Goal: Use online tool/utility: Utilize a website feature to perform a specific function

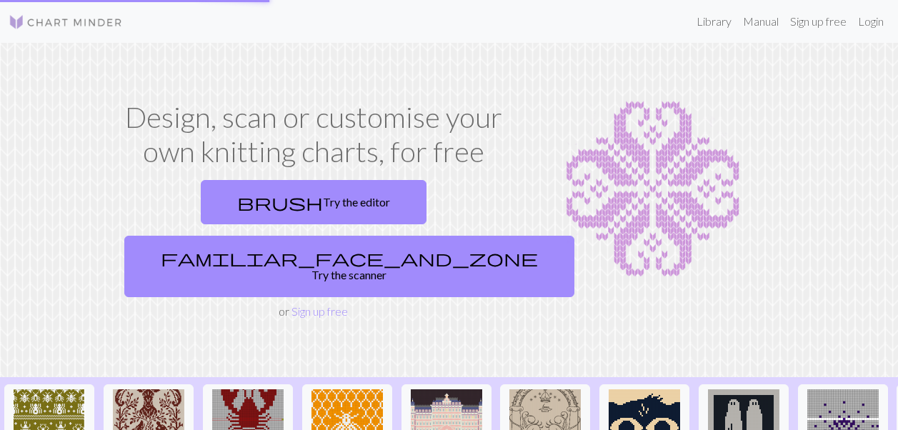
scroll to position [114, 0]
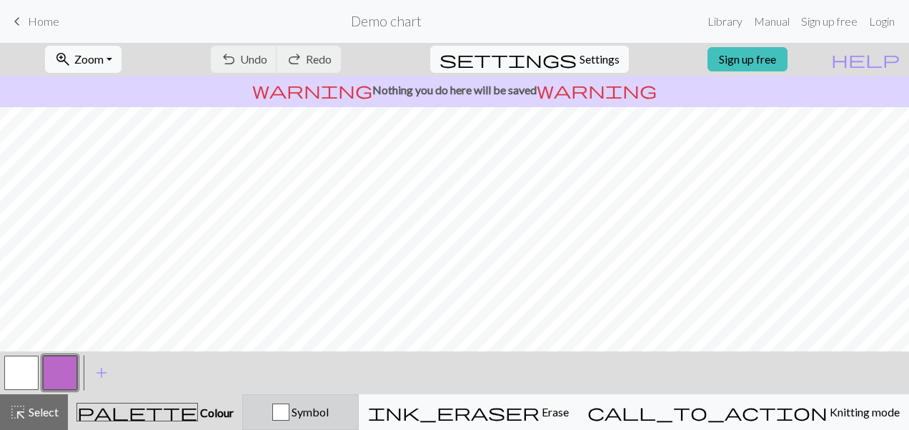
click at [289, 413] on div "button" at bounding box center [280, 412] width 17 height 17
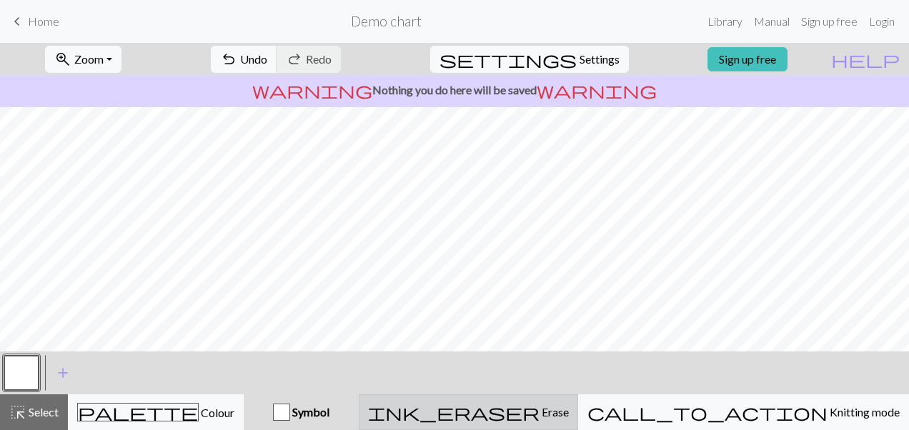
click at [578, 427] on button "ink_eraser Erase Erase" at bounding box center [468, 413] width 219 height 36
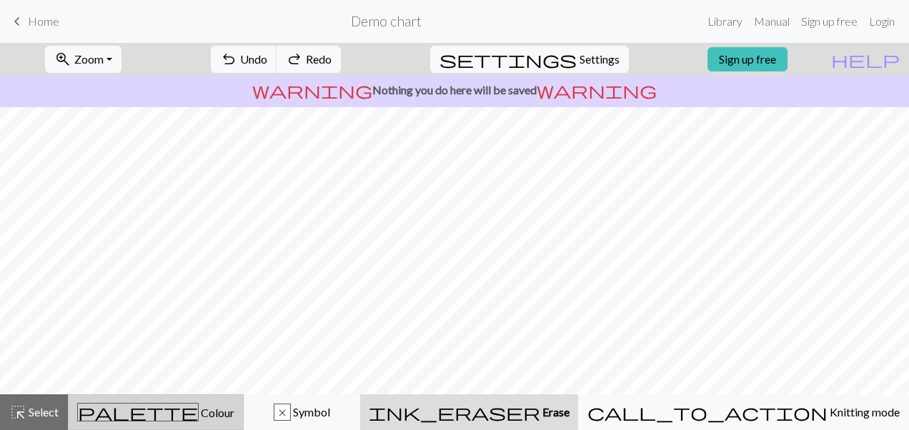
click at [232, 424] on button "palette Colour Colour" at bounding box center [156, 413] width 176 height 36
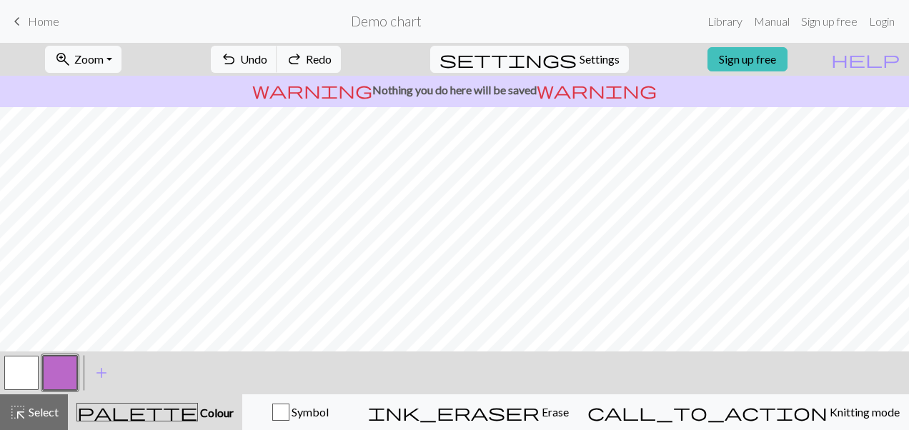
click at [36, 373] on button "button" at bounding box center [21, 373] width 34 height 34
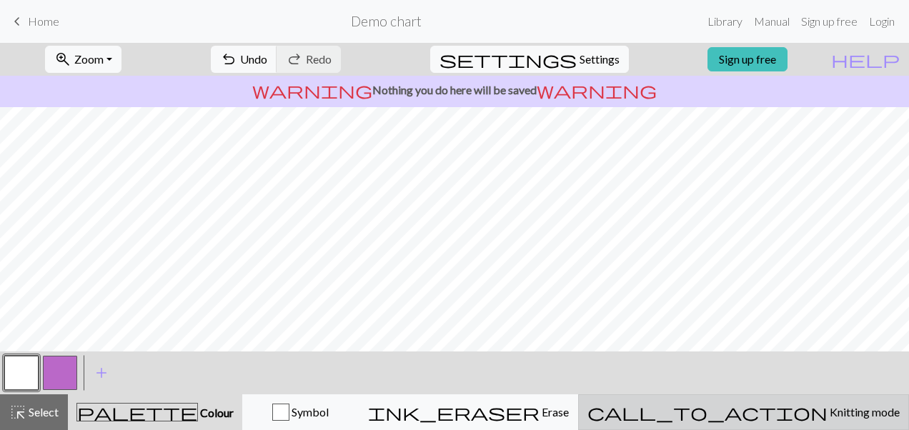
click at [828, 413] on span "Knitting mode" at bounding box center [864, 412] width 72 height 14
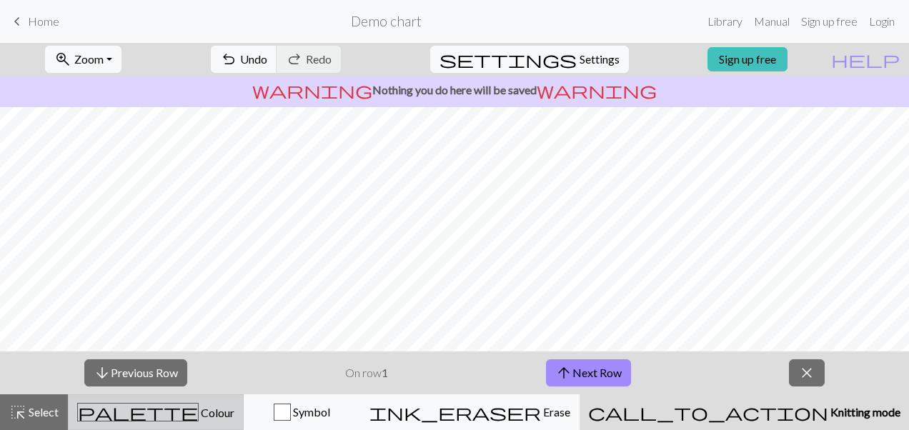
click at [207, 420] on div "palette Colour Colour" at bounding box center [155, 412] width 157 height 19
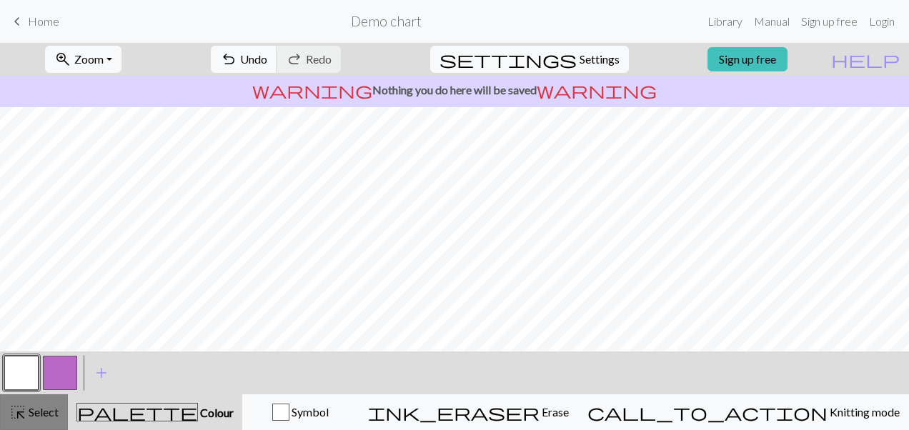
click at [46, 408] on span "Select" at bounding box center [42, 412] width 32 height 14
click at [101, 370] on span "add" at bounding box center [101, 373] width 17 height 20
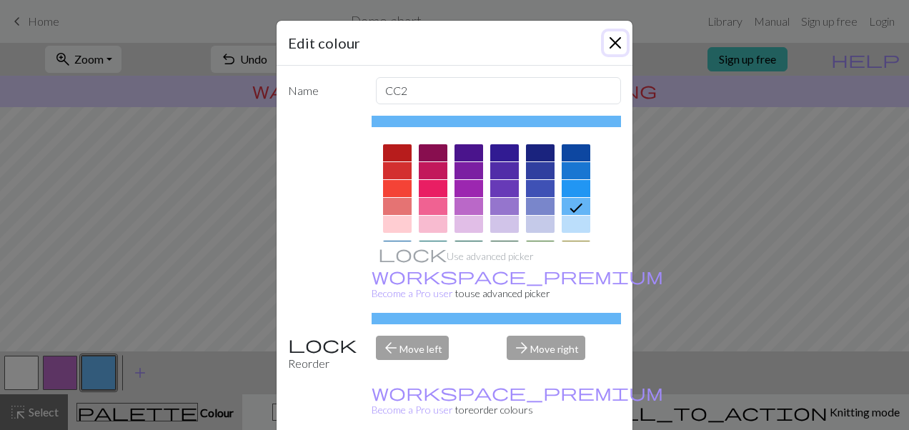
click at [605, 46] on button "Close" at bounding box center [615, 42] width 23 height 23
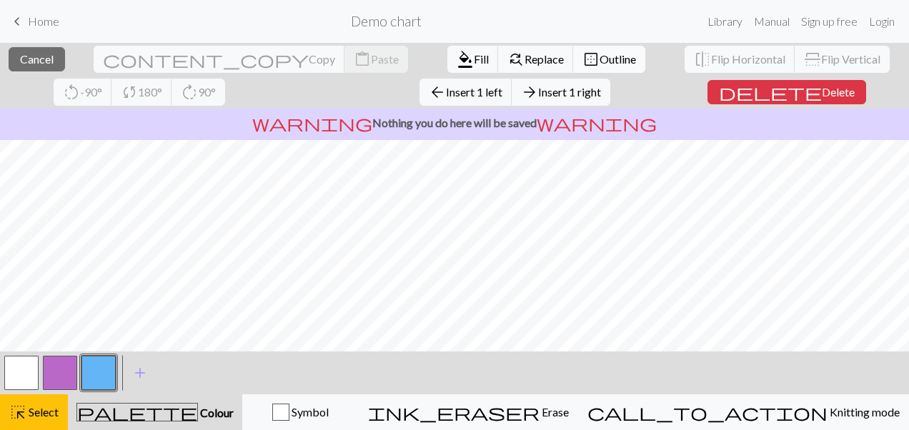
click at [583, 63] on span "border_outer" at bounding box center [591, 59] width 17 height 20
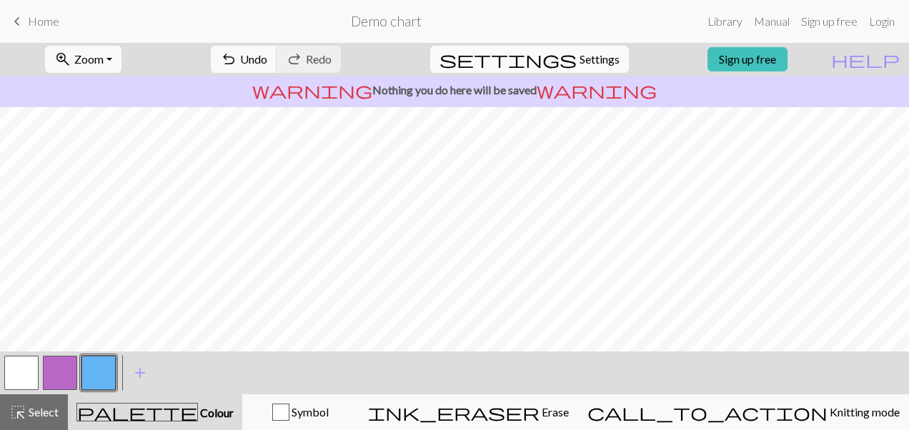
click at [580, 57] on span "Settings" at bounding box center [600, 59] width 40 height 17
select select "aran"
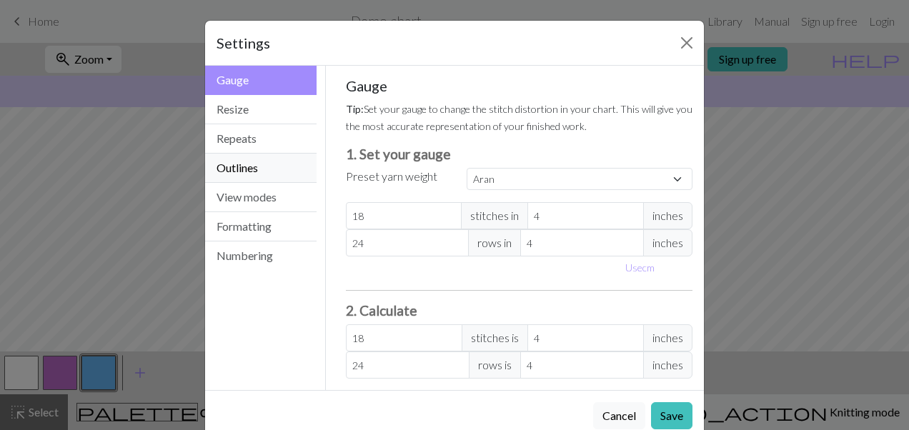
click at [266, 163] on button "Outlines" at bounding box center [261, 168] width 112 height 29
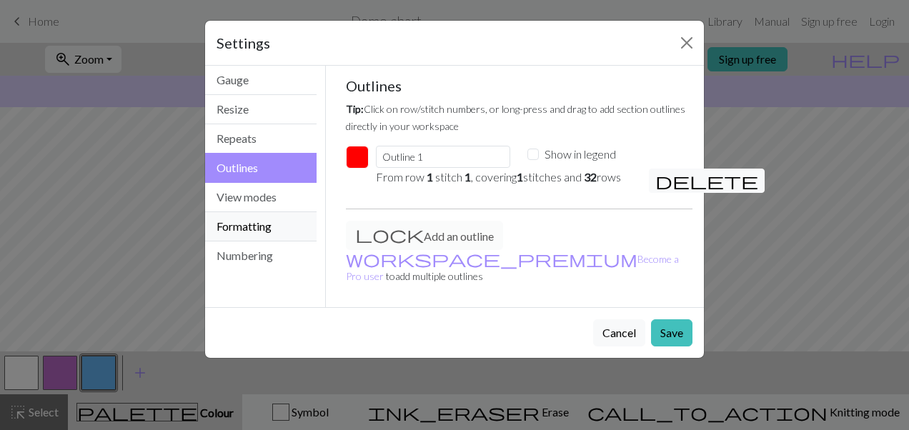
click at [282, 220] on button "Formatting" at bounding box center [261, 226] width 112 height 29
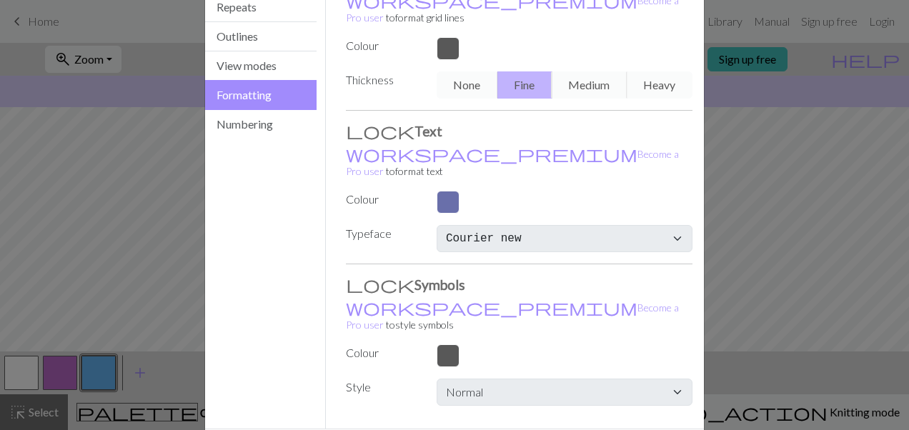
scroll to position [130, 0]
click at [259, 148] on div "Gauge Resize Repeats Outlines View modes Formatting Numbering" at bounding box center [261, 183] width 129 height 495
click at [252, 131] on button "Numbering" at bounding box center [261, 126] width 112 height 29
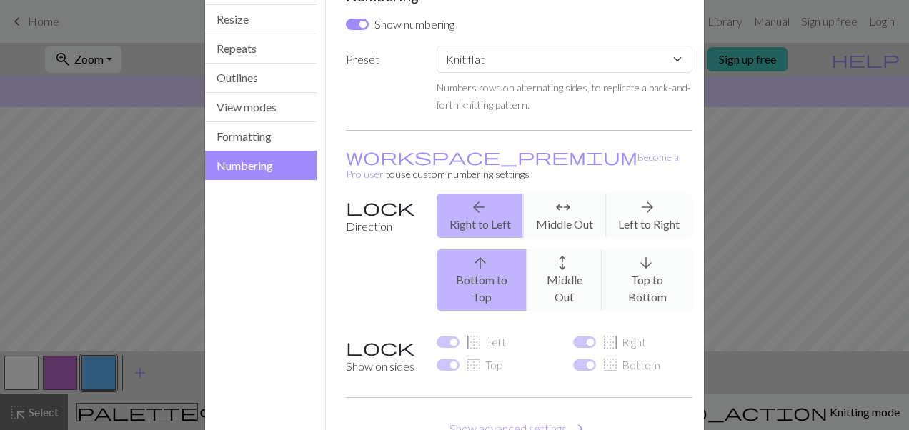
scroll to position [1, 0]
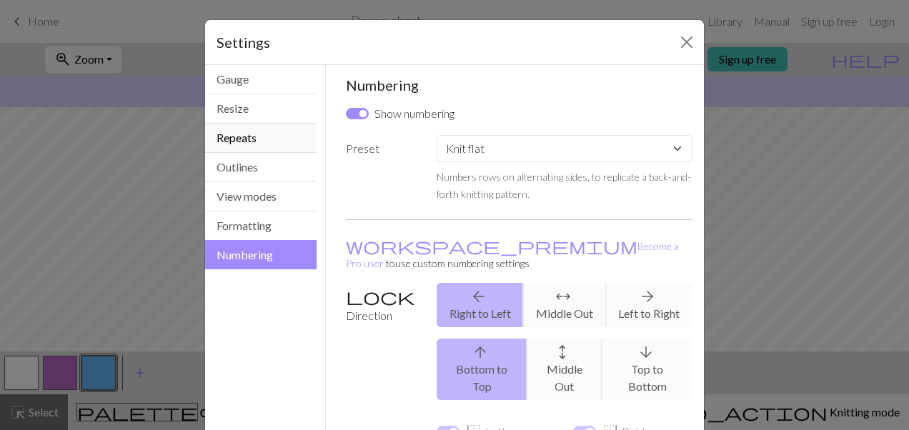
click at [249, 139] on button "Repeats" at bounding box center [261, 138] width 112 height 29
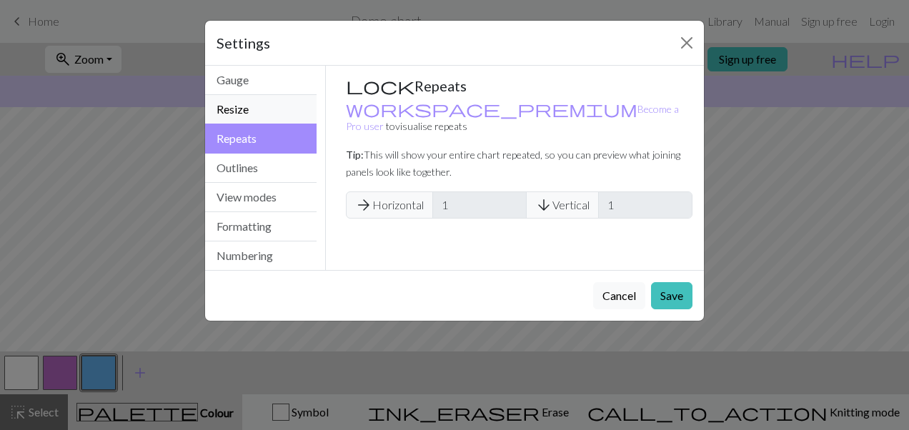
click at [259, 106] on button "Resize" at bounding box center [261, 109] width 112 height 29
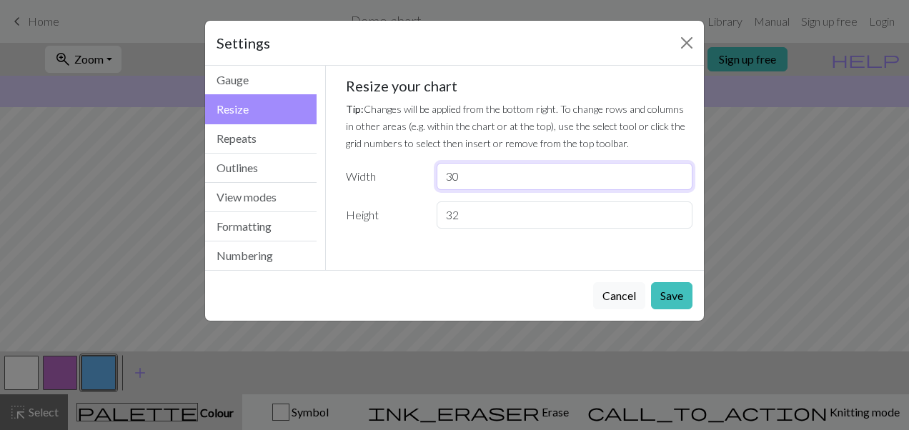
click at [497, 168] on input "30" at bounding box center [565, 176] width 256 height 27
type input "3"
type input "24"
click at [495, 214] on input "32" at bounding box center [565, 215] width 256 height 27
drag, startPoint x: 481, startPoint y: 212, endPoint x: 429, endPoint y: 212, distance: 52.2
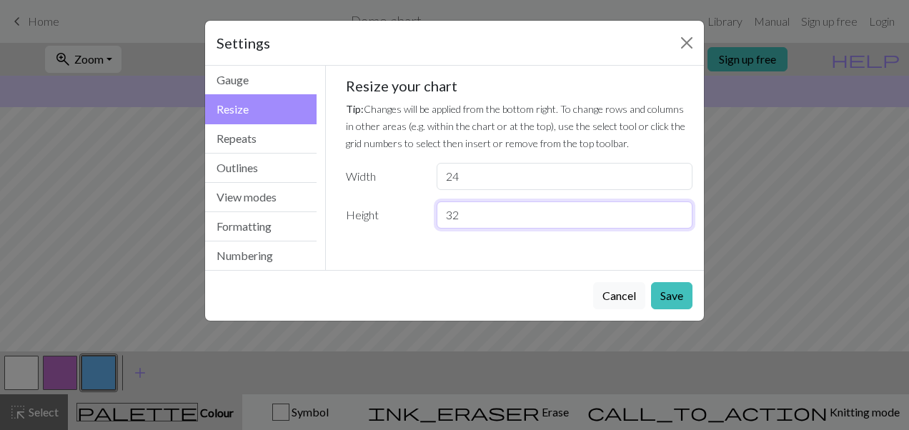
click at [429, 212] on div "32" at bounding box center [564, 215] width 273 height 27
type input "54"
click at [683, 292] on button "Save" at bounding box center [671, 295] width 41 height 27
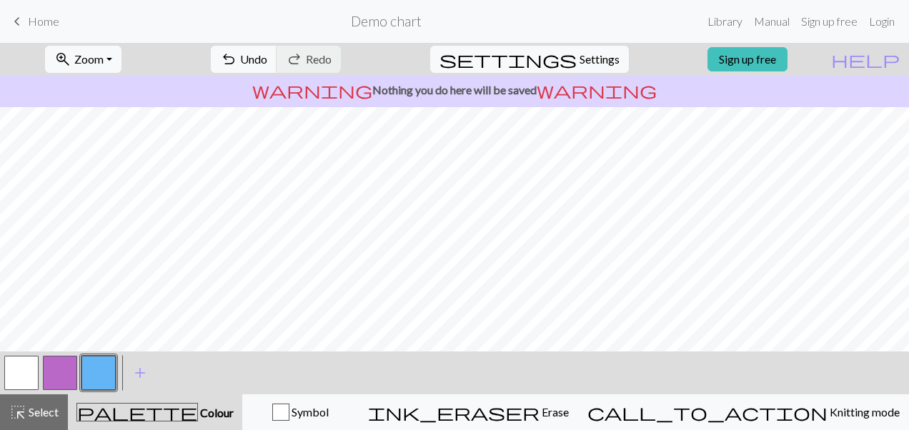
click at [29, 380] on button "button" at bounding box center [21, 373] width 34 height 34
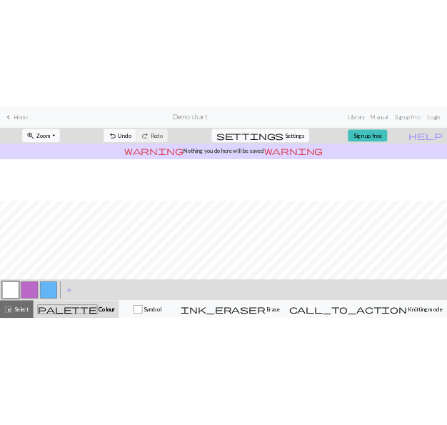
scroll to position [506, 0]
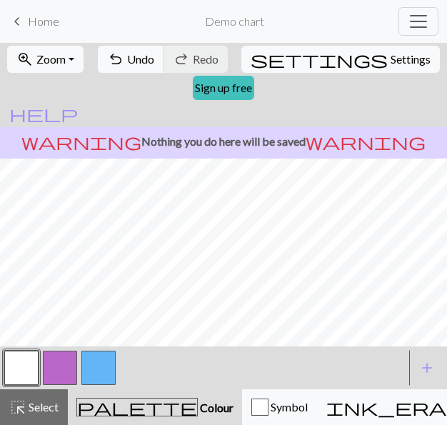
click at [63, 356] on button "button" at bounding box center [60, 368] width 34 height 34
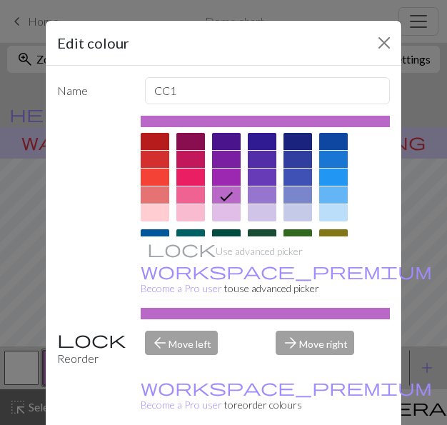
click at [155, 209] on div at bounding box center [155, 212] width 29 height 17
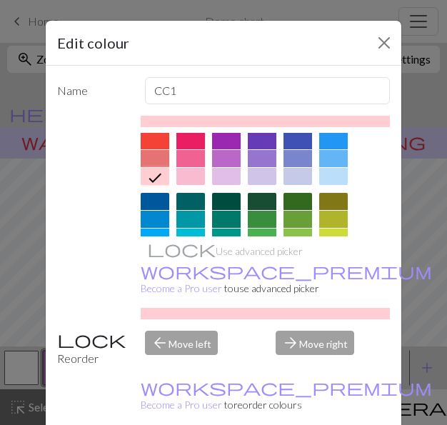
scroll to position [37, 0]
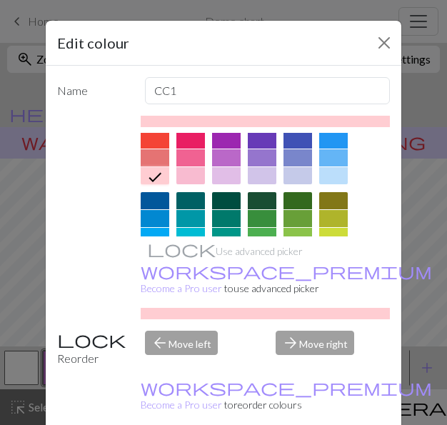
click at [149, 164] on div at bounding box center [155, 157] width 29 height 17
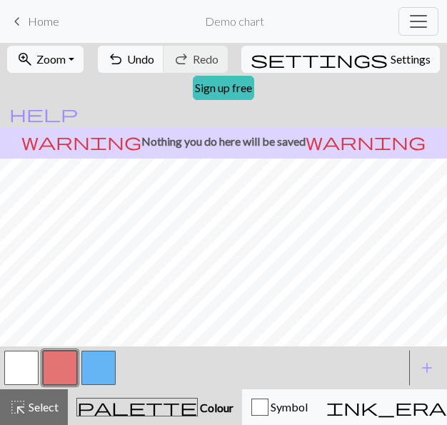
click at [16, 375] on button "button" at bounding box center [21, 368] width 34 height 34
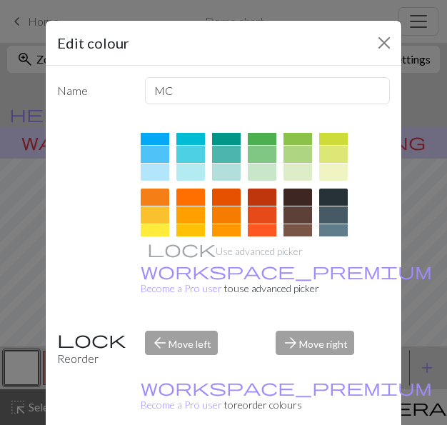
scroll to position [135, 0]
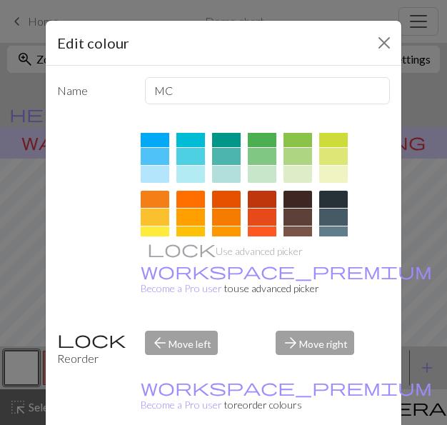
click at [264, 159] on div at bounding box center [262, 156] width 29 height 17
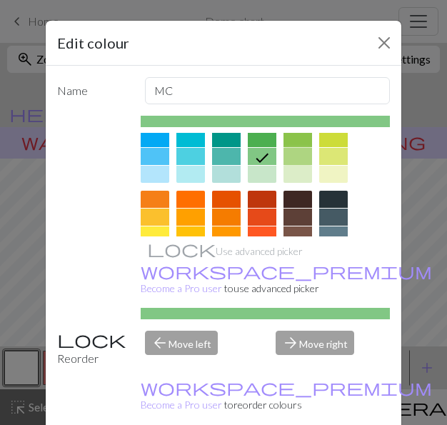
click at [302, 155] on div at bounding box center [298, 156] width 29 height 17
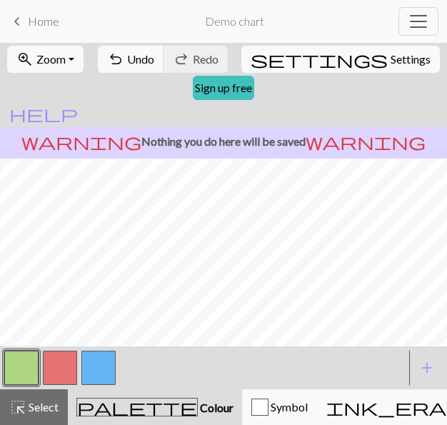
click at [25, 362] on button "button" at bounding box center [21, 368] width 34 height 34
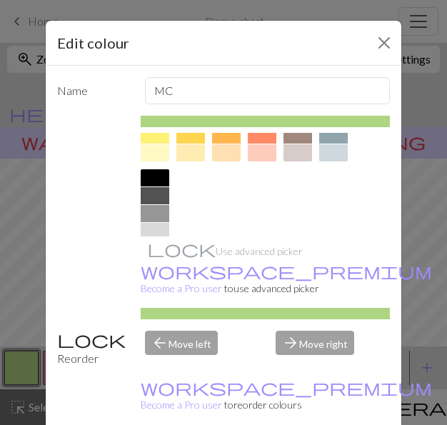
scroll to position [286, 0]
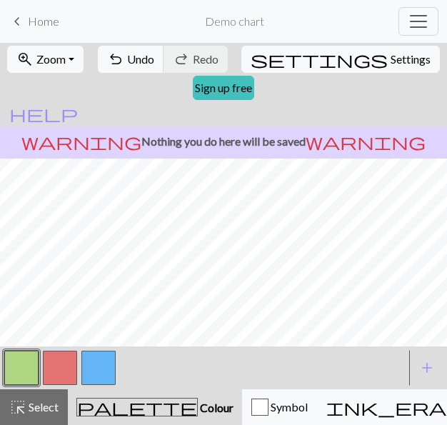
click at [106, 366] on button "button" at bounding box center [98, 368] width 34 height 34
click at [100, 377] on button "button" at bounding box center [98, 368] width 34 height 34
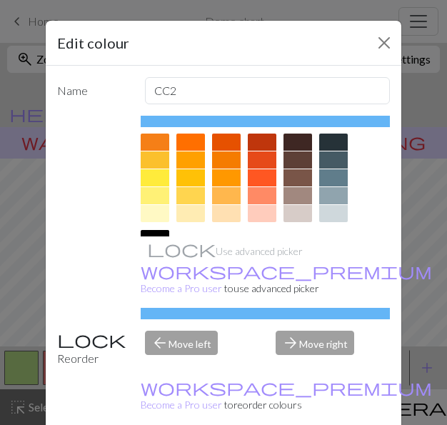
scroll to position [193, 0]
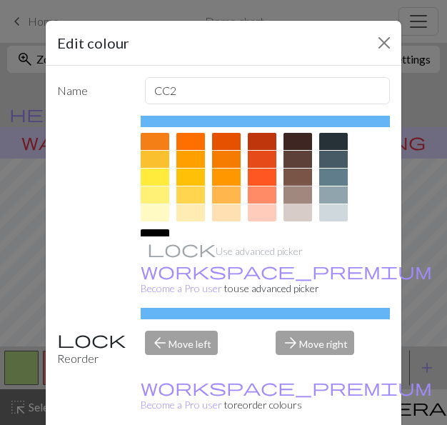
click at [291, 199] on div at bounding box center [298, 195] width 29 height 17
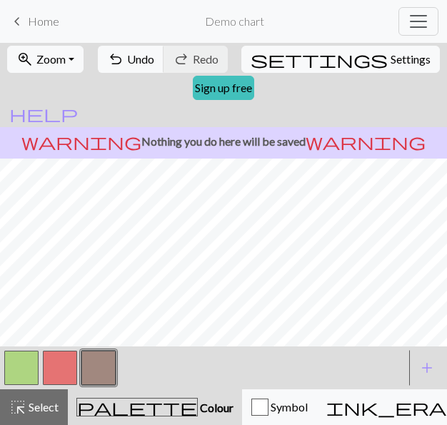
click at [55, 381] on button "button" at bounding box center [60, 368] width 34 height 34
click at [66, 361] on button "button" at bounding box center [60, 368] width 34 height 34
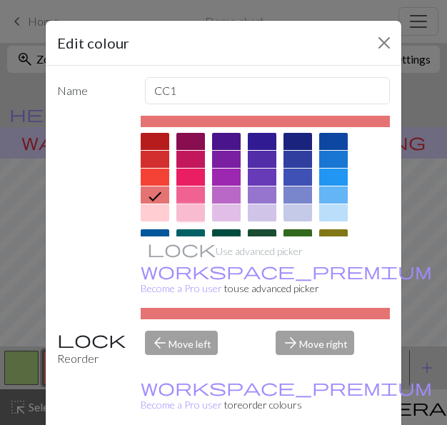
click at [186, 215] on div at bounding box center [191, 212] width 29 height 17
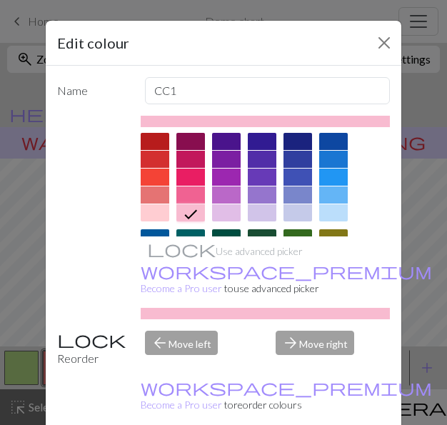
click at [151, 216] on div at bounding box center [155, 212] width 29 height 17
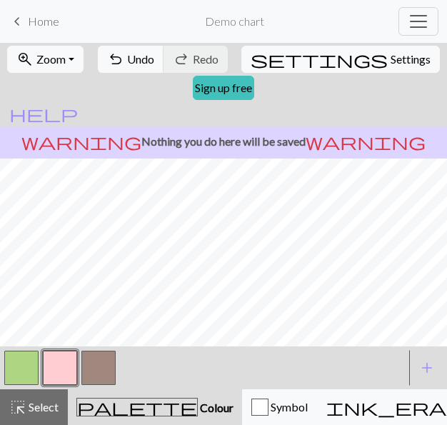
click at [69, 371] on button "button" at bounding box center [60, 368] width 34 height 34
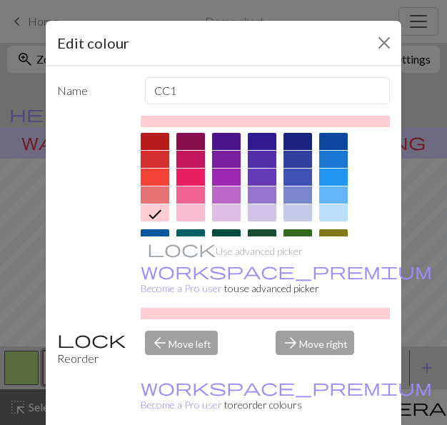
click at [152, 192] on div at bounding box center [155, 195] width 29 height 17
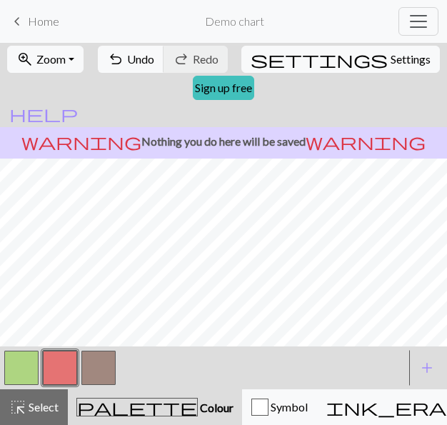
click at [30, 377] on button "button" at bounding box center [21, 368] width 34 height 34
click at [52, 378] on button "button" at bounding box center [60, 368] width 34 height 34
click at [32, 365] on button "button" at bounding box center [21, 368] width 34 height 34
click at [68, 384] on button "button" at bounding box center [60, 368] width 34 height 34
click at [419, 363] on span "add" at bounding box center [427, 368] width 17 height 20
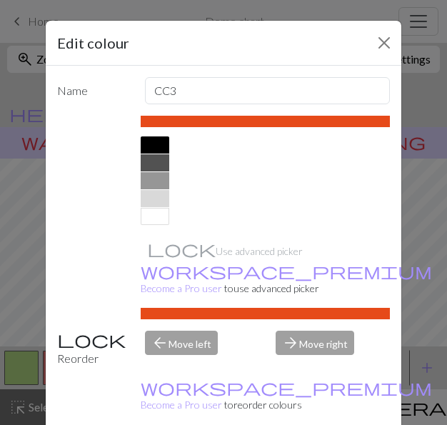
scroll to position [179, 0]
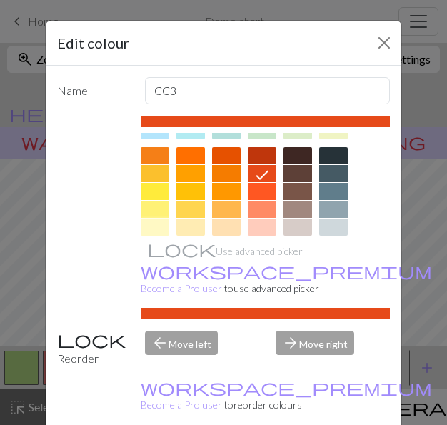
click at [153, 222] on div at bounding box center [155, 227] width 29 height 17
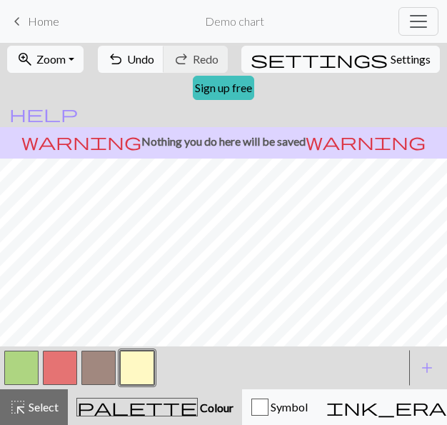
click at [48, 362] on button "button" at bounding box center [60, 368] width 34 height 34
click at [59, 361] on button "button" at bounding box center [60, 368] width 34 height 34
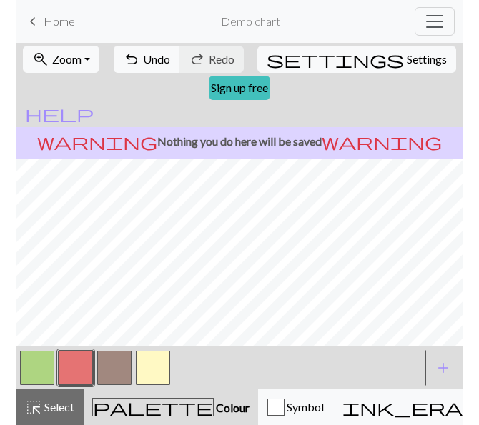
scroll to position [319, 0]
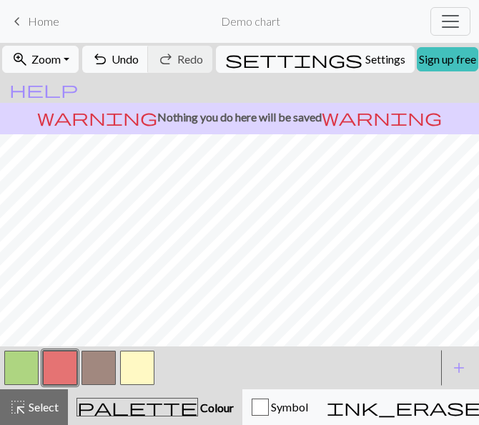
click at [27, 367] on button "button" at bounding box center [21, 368] width 34 height 34
click at [57, 370] on button "button" at bounding box center [60, 368] width 34 height 34
click at [132, 370] on button "button" at bounding box center [137, 368] width 34 height 34
click at [136, 360] on button "button" at bounding box center [137, 368] width 34 height 34
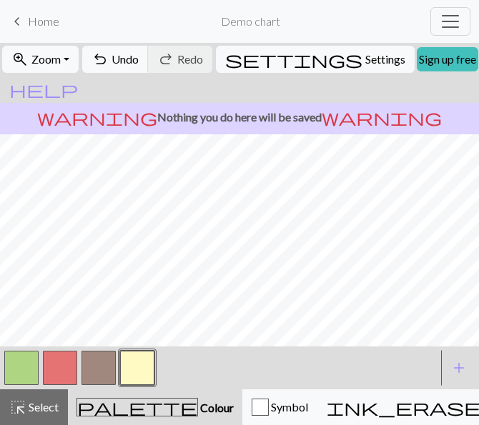
click at [18, 374] on button "button" at bounding box center [21, 368] width 34 height 34
click at [126, 368] on button "button" at bounding box center [137, 368] width 34 height 34
click at [69, 360] on button "button" at bounding box center [60, 368] width 34 height 34
click at [73, 364] on button "button" at bounding box center [60, 368] width 34 height 34
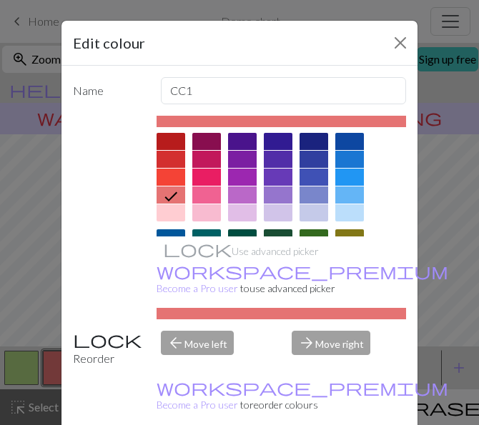
drag, startPoint x: 309, startPoint y: 415, endPoint x: 293, endPoint y: 396, distance: 24.9
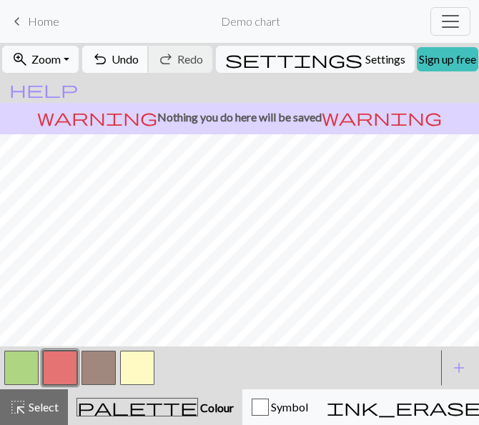
click at [139, 59] on span "Undo" at bounding box center [125, 59] width 27 height 14
click at [26, 364] on button "button" at bounding box center [21, 368] width 34 height 34
click at [50, 371] on button "button" at bounding box center [60, 368] width 34 height 34
click at [16, 382] on button "button" at bounding box center [21, 368] width 34 height 34
click at [60, 355] on button "button" at bounding box center [60, 368] width 34 height 34
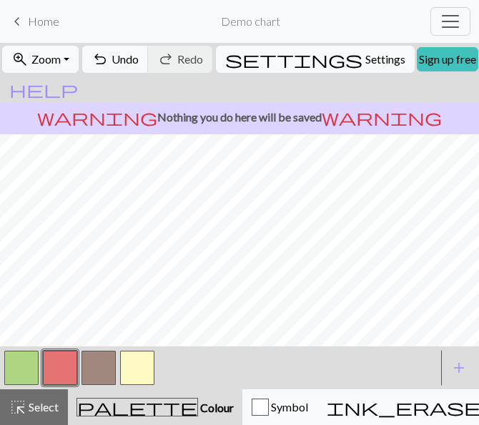
click at [30, 367] on button "button" at bounding box center [21, 368] width 34 height 34
click at [70, 364] on button "button" at bounding box center [60, 368] width 34 height 34
click at [110, 362] on button "button" at bounding box center [98, 368] width 34 height 34
click at [24, 371] on button "button" at bounding box center [21, 368] width 34 height 34
click at [97, 361] on button "button" at bounding box center [98, 368] width 34 height 34
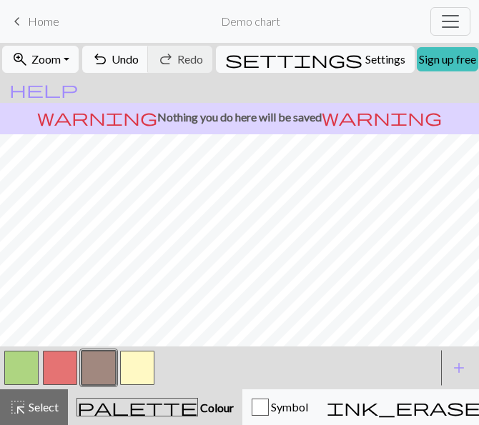
click at [129, 375] on button "button" at bounding box center [137, 368] width 34 height 34
click at [129, 369] on button "button" at bounding box center [137, 368] width 34 height 34
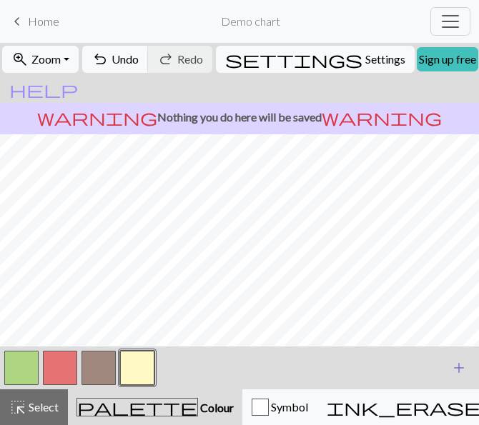
click at [456, 371] on span "add" at bounding box center [458, 368] width 17 height 20
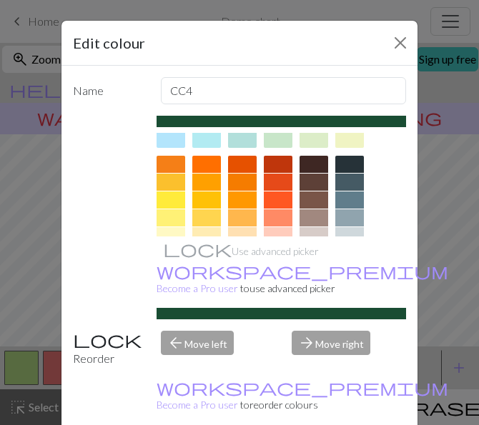
scroll to position [169, 0]
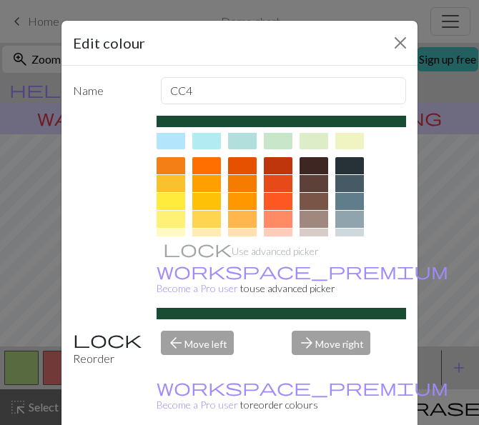
click at [300, 202] on div at bounding box center [313, 201] width 29 height 17
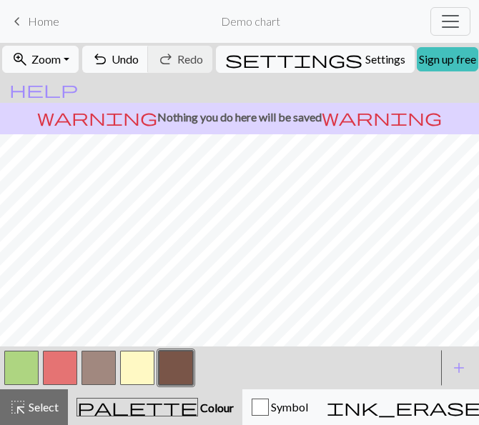
click at [146, 367] on button "button" at bounding box center [137, 368] width 34 height 34
click at [176, 361] on button "button" at bounding box center [176, 368] width 34 height 34
click at [133, 375] on button "button" at bounding box center [137, 368] width 34 height 34
click at [183, 372] on button "button" at bounding box center [176, 368] width 34 height 34
click at [109, 365] on button "button" at bounding box center [98, 368] width 34 height 34
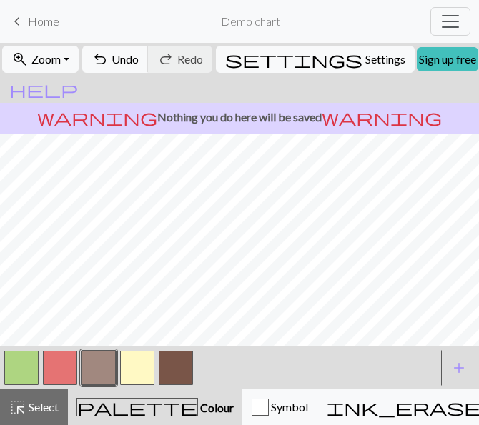
click at [132, 374] on button "button" at bounding box center [137, 368] width 34 height 34
click at [184, 367] on button "button" at bounding box center [176, 368] width 34 height 34
click at [95, 362] on button "button" at bounding box center [98, 368] width 34 height 34
click at [23, 371] on button "button" at bounding box center [21, 368] width 34 height 34
click at [100, 370] on button "button" at bounding box center [98, 368] width 34 height 34
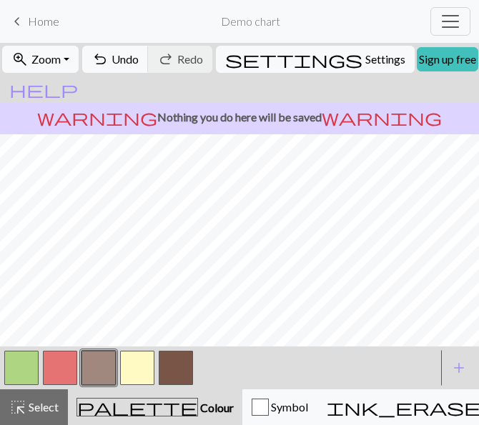
click at [124, 360] on button "button" at bounding box center [137, 368] width 34 height 34
click at [107, 366] on button "button" at bounding box center [98, 368] width 34 height 34
click at [18, 371] on button "button" at bounding box center [21, 368] width 34 height 34
click at [142, 377] on button "button" at bounding box center [137, 368] width 34 height 34
click at [71, 377] on button "button" at bounding box center [60, 368] width 34 height 34
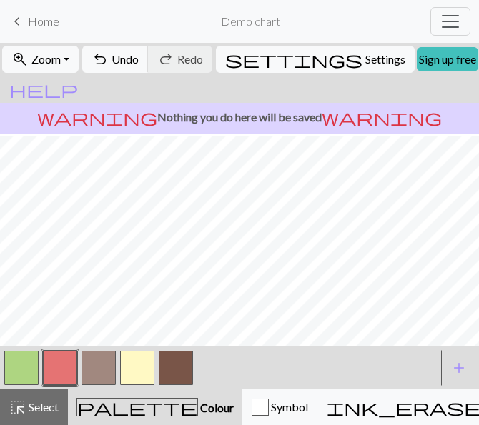
scroll to position [249, 0]
click at [139, 56] on span "Undo" at bounding box center [125, 59] width 27 height 14
click at [140, 371] on button "button" at bounding box center [137, 368] width 34 height 34
click at [142, 66] on button "undo Undo Undo" at bounding box center [115, 59] width 66 height 27
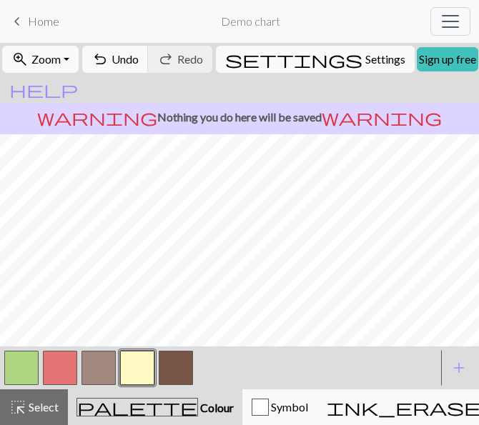
click at [63, 364] on button "button" at bounding box center [60, 368] width 34 height 34
click at [22, 375] on button "button" at bounding box center [21, 368] width 34 height 34
click at [66, 370] on button "button" at bounding box center [60, 368] width 34 height 34
click at [144, 367] on button "button" at bounding box center [137, 368] width 34 height 34
click at [62, 377] on button "button" at bounding box center [60, 368] width 34 height 34
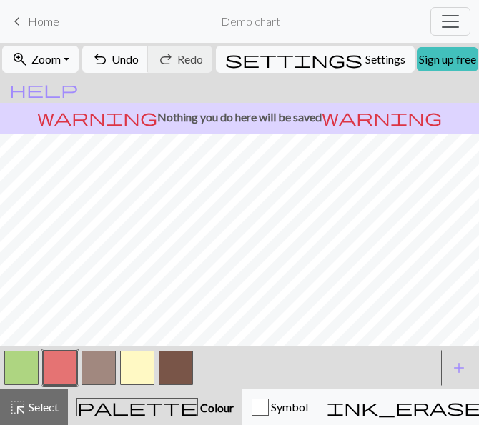
click at [36, 367] on button "button" at bounding box center [21, 368] width 34 height 34
click at [49, 380] on button "button" at bounding box center [60, 368] width 34 height 34
click at [34, 362] on button "button" at bounding box center [21, 368] width 34 height 34
click at [34, 372] on button "button" at bounding box center [21, 368] width 34 height 34
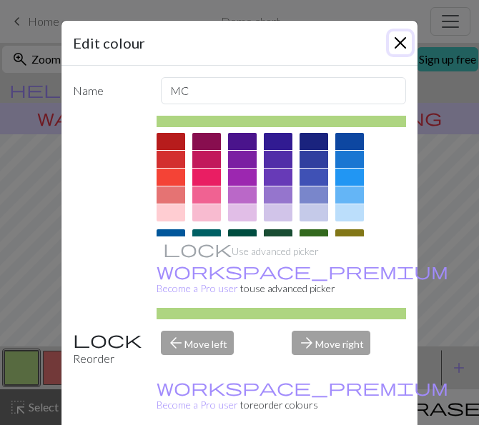
click at [392, 35] on button "Close" at bounding box center [400, 42] width 23 height 23
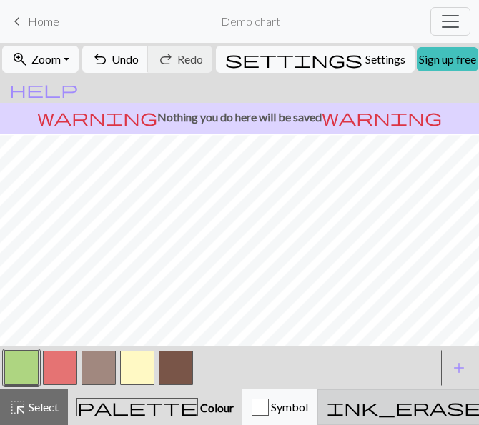
scroll to position [239, 0]
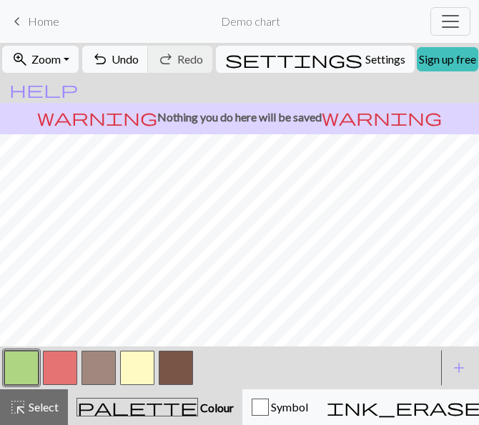
click at [144, 355] on button "button" at bounding box center [137, 368] width 34 height 34
click at [31, 372] on button "button" at bounding box center [21, 368] width 34 height 34
click at [56, 368] on button "button" at bounding box center [60, 368] width 34 height 34
click at [11, 376] on button "button" at bounding box center [21, 368] width 34 height 34
click at [19, 377] on button "button" at bounding box center [21, 368] width 34 height 34
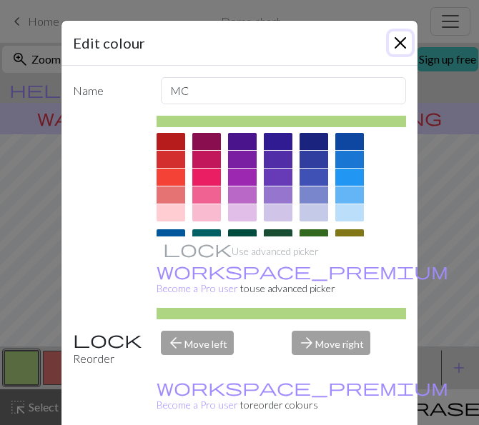
click at [389, 39] on button "Close" at bounding box center [400, 42] width 23 height 23
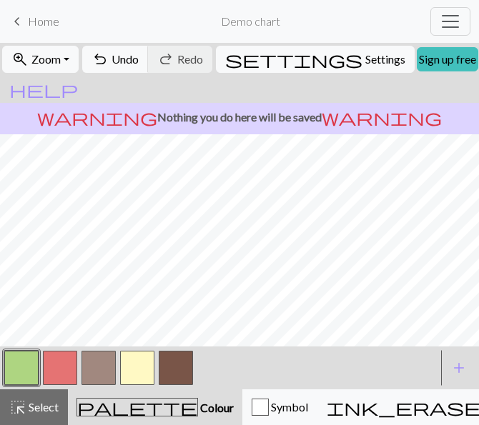
click at [54, 374] on button "button" at bounding box center [60, 368] width 34 height 34
click at [139, 56] on span "Undo" at bounding box center [125, 59] width 27 height 14
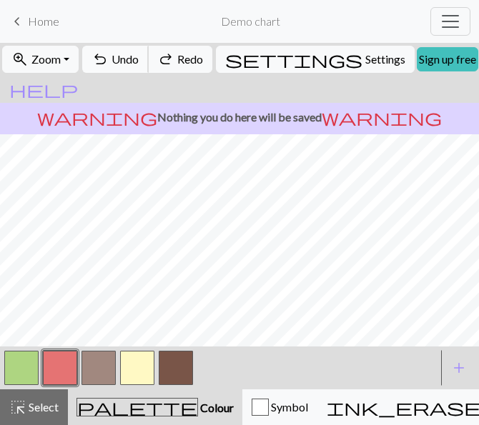
click at [139, 56] on span "Undo" at bounding box center [125, 59] width 27 height 14
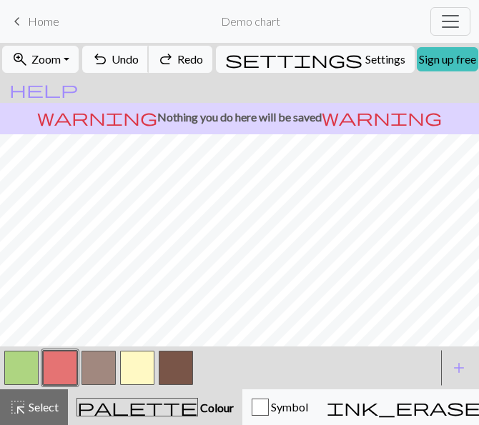
click at [139, 56] on span "Undo" at bounding box center [125, 59] width 27 height 14
click at [203, 59] on span "Redo" at bounding box center [190, 59] width 26 height 14
click at [19, 369] on button "button" at bounding box center [21, 368] width 34 height 34
click at [139, 53] on span "Undo" at bounding box center [125, 59] width 27 height 14
click at [44, 365] on button "button" at bounding box center [60, 368] width 34 height 34
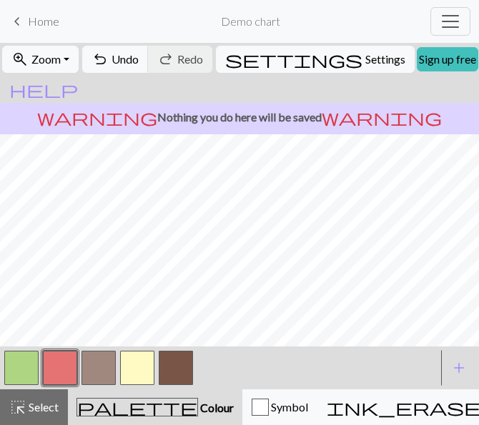
click at [34, 367] on button "button" at bounding box center [21, 368] width 34 height 34
click at [67, 360] on button "button" at bounding box center [60, 368] width 34 height 34
click at [36, 365] on button "button" at bounding box center [21, 368] width 34 height 34
click at [62, 376] on button "button" at bounding box center [60, 368] width 34 height 34
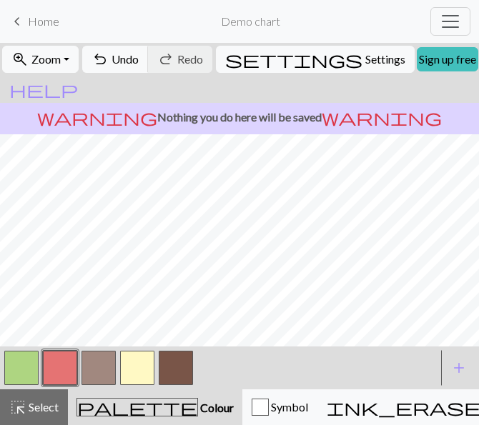
click at [139, 376] on button "button" at bounding box center [137, 368] width 34 height 34
drag, startPoint x: 142, startPoint y: 52, endPoint x: 131, endPoint y: 49, distance: 11.3
click at [109, 49] on span "undo" at bounding box center [99, 59] width 17 height 20
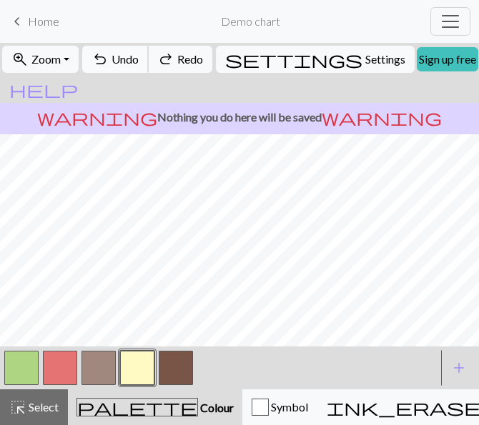
click at [109, 49] on span "undo" at bounding box center [99, 59] width 17 height 20
click at [69, 370] on button "button" at bounding box center [60, 368] width 34 height 34
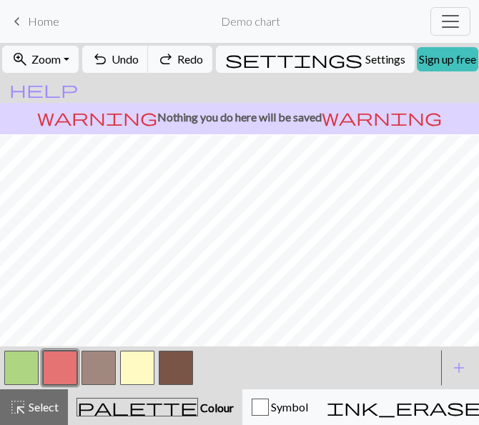
scroll to position [241, 0]
click at [147, 103] on div "warning Nothing you do here will be saved warning" at bounding box center [239, 118] width 479 height 31
click at [147, 66] on button "undo Undo Undo" at bounding box center [115, 59] width 66 height 27
click at [145, 357] on button "button" at bounding box center [137, 368] width 34 height 34
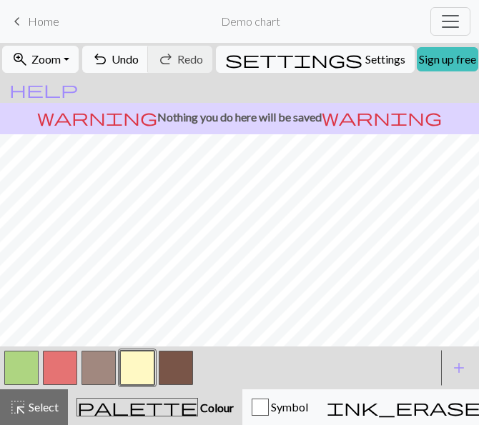
click at [66, 362] on button "button" at bounding box center [60, 368] width 34 height 34
click at [140, 375] on button "button" at bounding box center [137, 368] width 34 height 34
click at [66, 368] on button "button" at bounding box center [60, 368] width 34 height 34
click at [147, 49] on button "undo Undo Undo" at bounding box center [115, 59] width 66 height 27
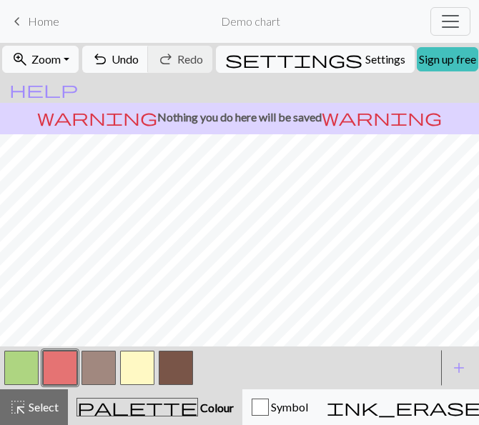
click at [186, 381] on button "button" at bounding box center [176, 368] width 34 height 34
click at [139, 61] on span "Undo" at bounding box center [125, 59] width 27 height 14
click at [98, 370] on button "button" at bounding box center [98, 368] width 34 height 34
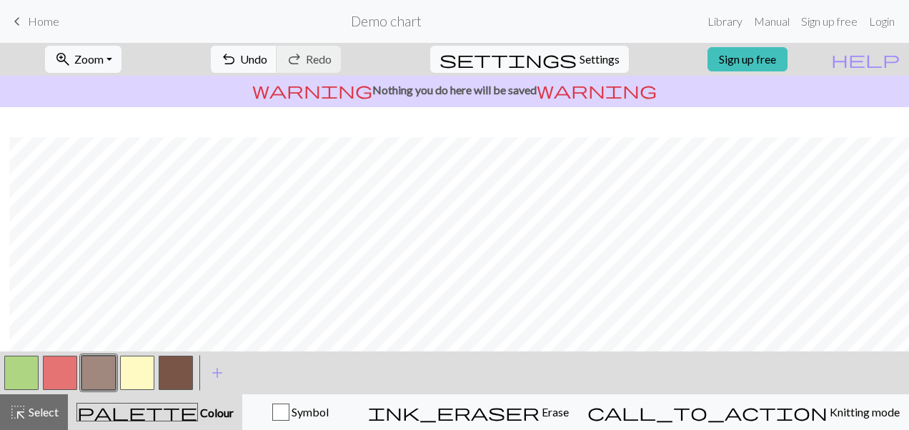
scroll to position [218, 9]
click at [122, 59] on button "zoom_in Zoom Zoom" at bounding box center [83, 59] width 76 height 27
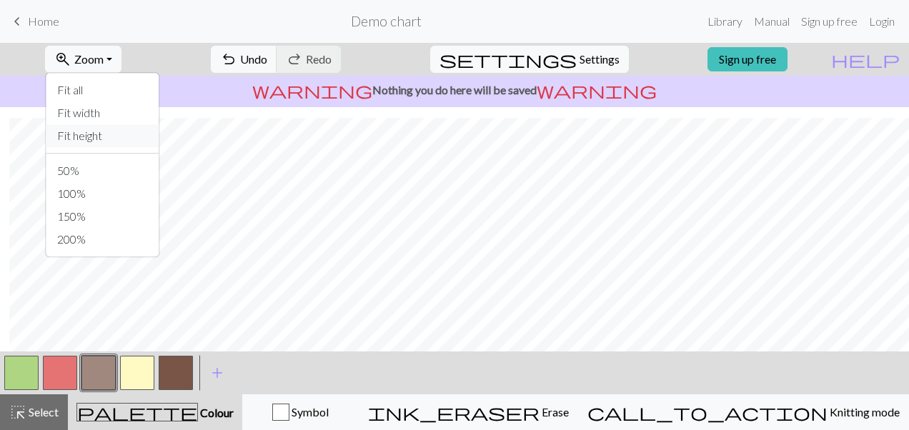
click at [127, 132] on button "Fit height" at bounding box center [102, 135] width 113 height 23
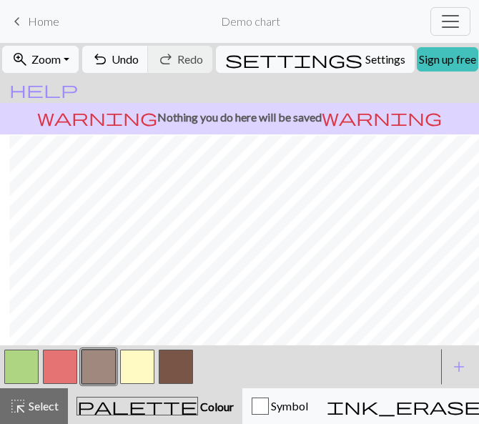
scroll to position [199, 9]
click at [454, 362] on span "add" at bounding box center [458, 367] width 17 height 20
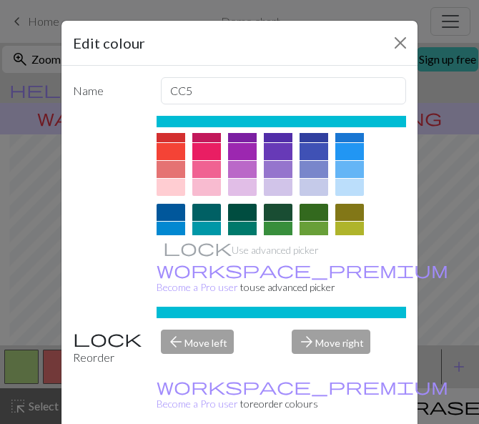
scroll to position [36, 0]
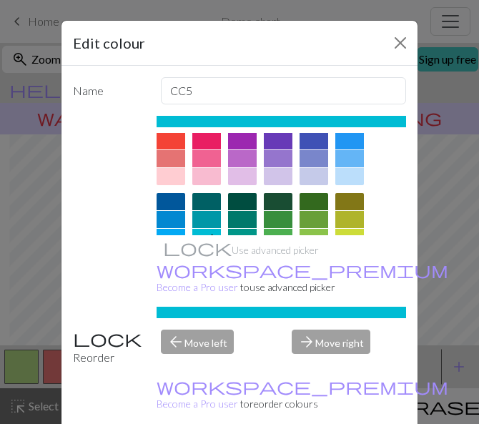
click at [177, 175] on div at bounding box center [171, 176] width 29 height 17
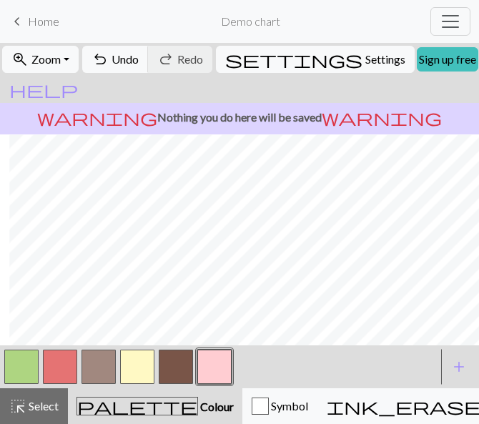
scroll to position [179, 9]
click at [17, 370] on button "button" at bounding box center [21, 367] width 34 height 34
click at [213, 360] on button "button" at bounding box center [214, 367] width 34 height 34
click at [30, 354] on button "button" at bounding box center [21, 367] width 34 height 34
click at [221, 362] on button "button" at bounding box center [214, 367] width 34 height 34
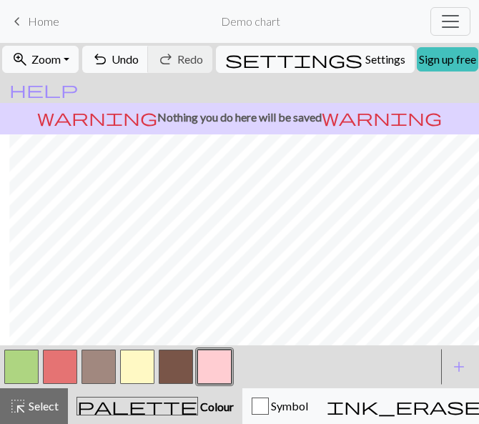
click at [163, 364] on button "button" at bounding box center [176, 367] width 34 height 34
click at [208, 370] on button "button" at bounding box center [214, 367] width 34 height 34
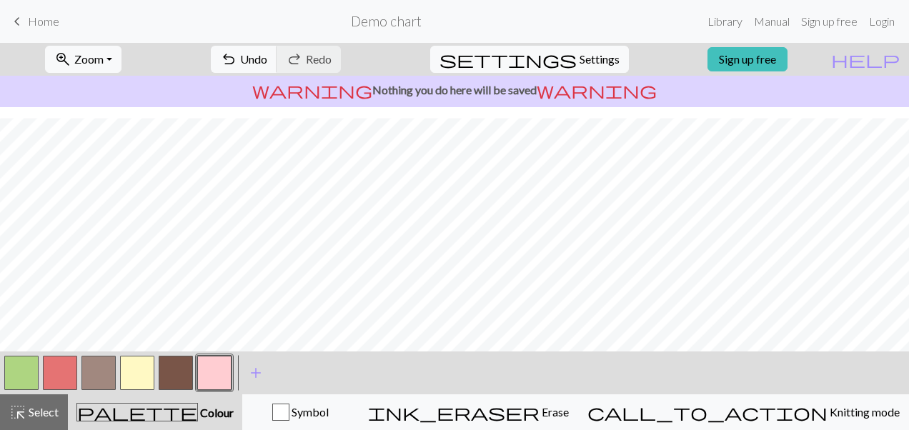
scroll to position [202, 0]
click at [104, 64] on span "Zoom" at bounding box center [88, 59] width 29 height 14
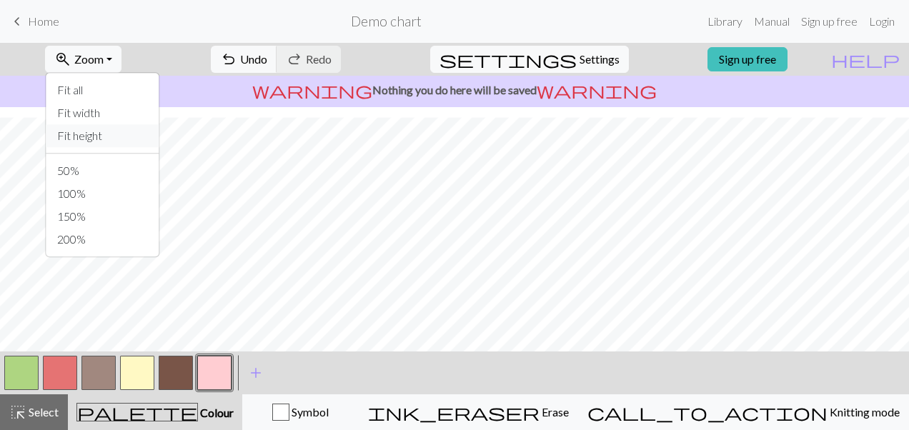
click at [114, 142] on button "Fit height" at bounding box center [102, 135] width 113 height 23
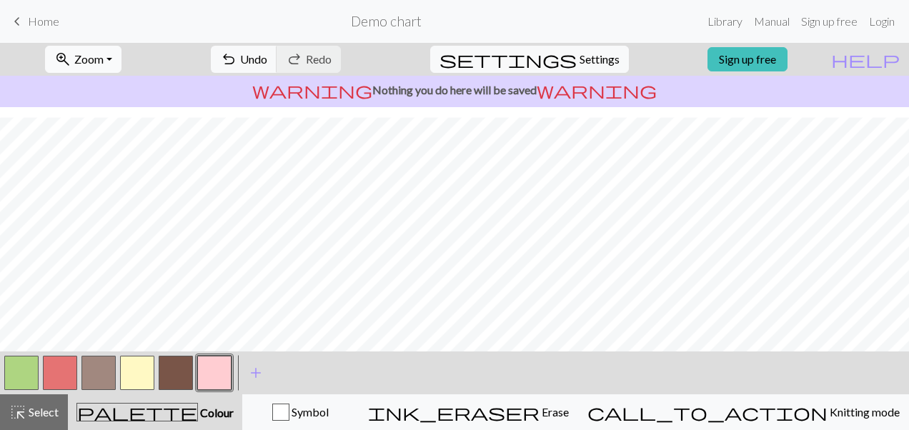
click at [104, 63] on span "Zoom" at bounding box center [88, 59] width 29 height 14
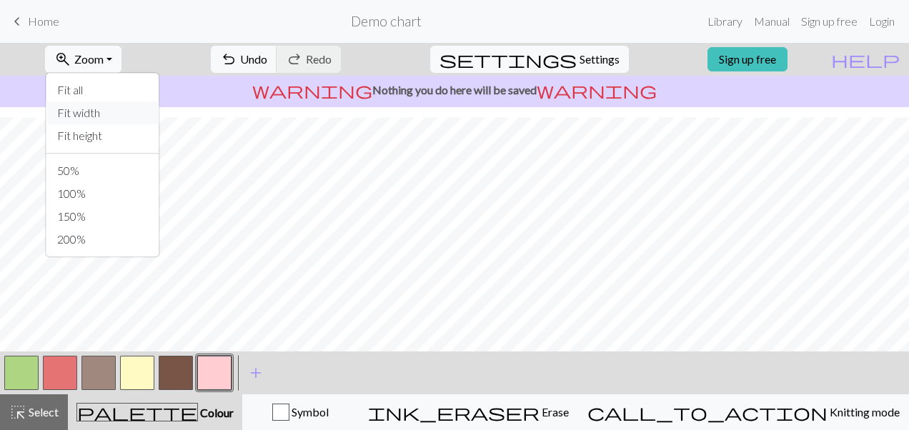
click at [117, 119] on button "Fit width" at bounding box center [102, 112] width 113 height 23
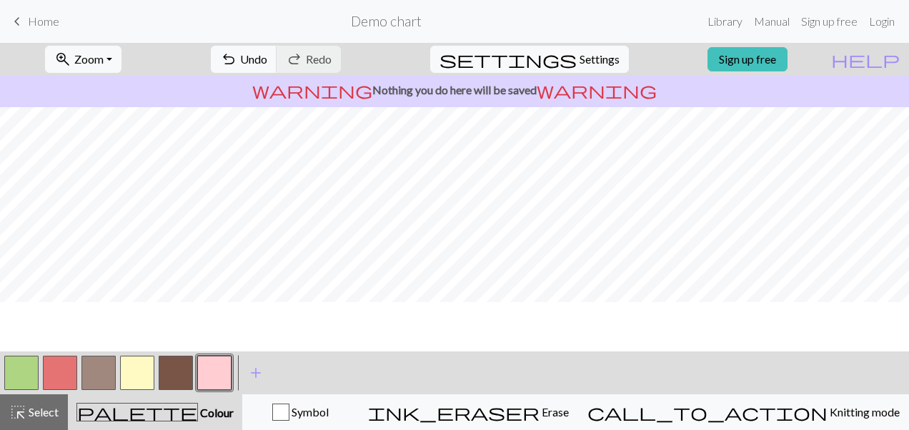
scroll to position [1212, 0]
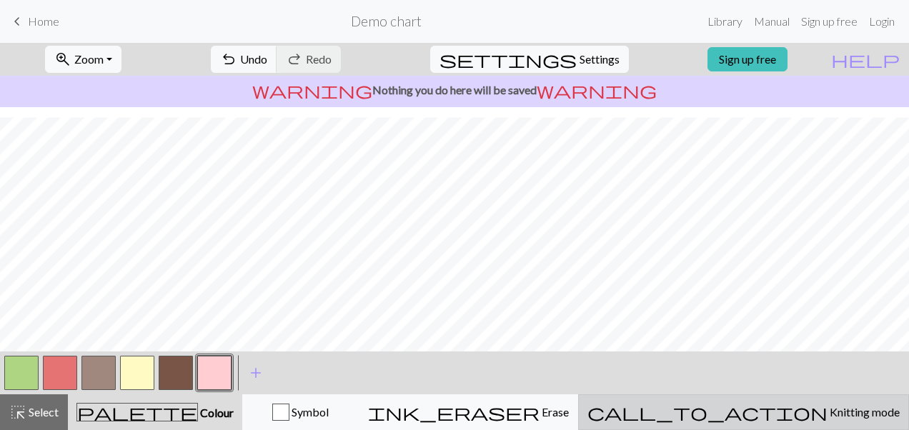
click at [803, 421] on button "call_to_action Knitting mode Knitting mode" at bounding box center [743, 413] width 331 height 36
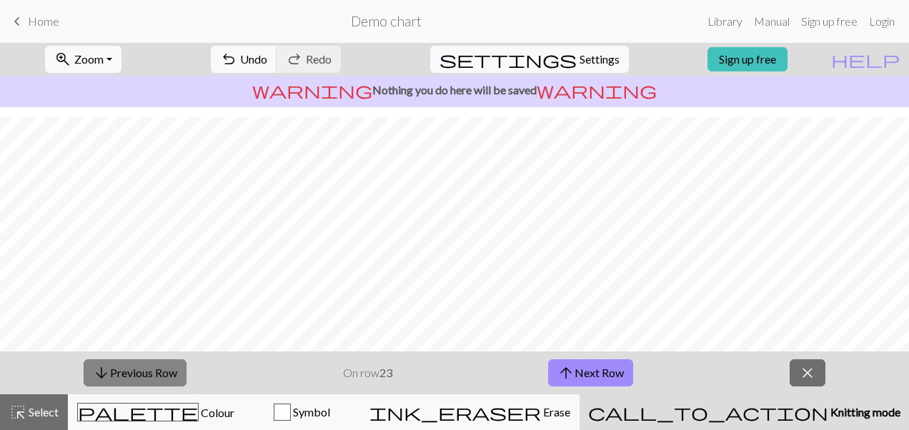
click at [122, 379] on button "arrow_downward Previous Row" at bounding box center [135, 373] width 103 height 27
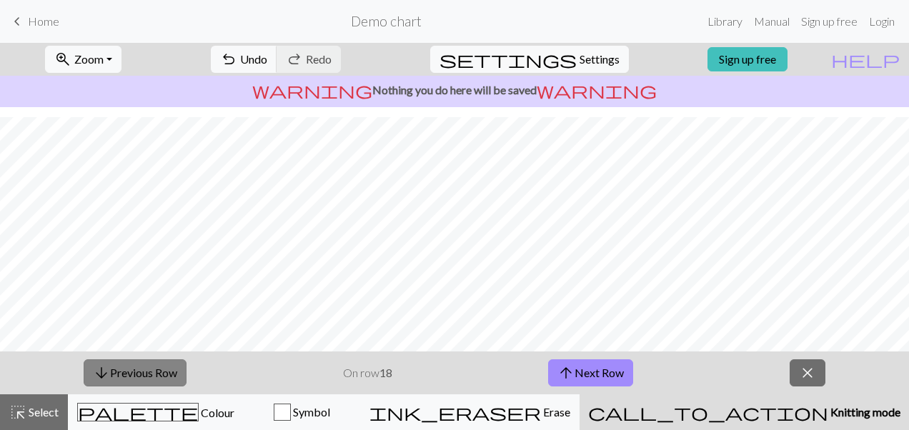
click at [122, 379] on button "arrow_downward Previous Row" at bounding box center [135, 373] width 103 height 27
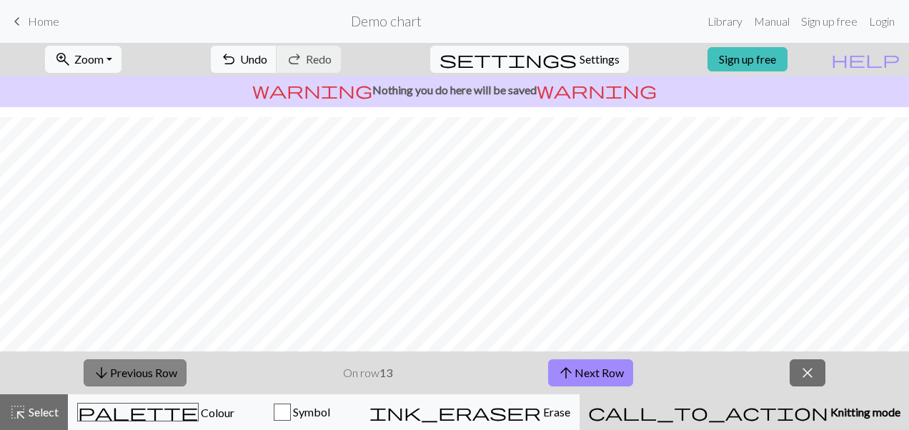
click at [122, 379] on button "arrow_downward Previous Row" at bounding box center [135, 373] width 103 height 27
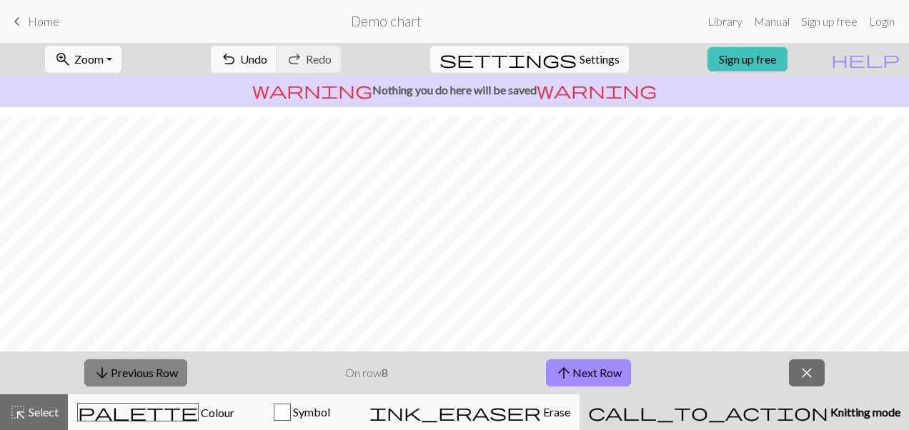
click at [122, 379] on button "arrow_downward Previous Row" at bounding box center [135, 373] width 103 height 27
click at [797, 377] on button "close" at bounding box center [807, 373] width 36 height 27
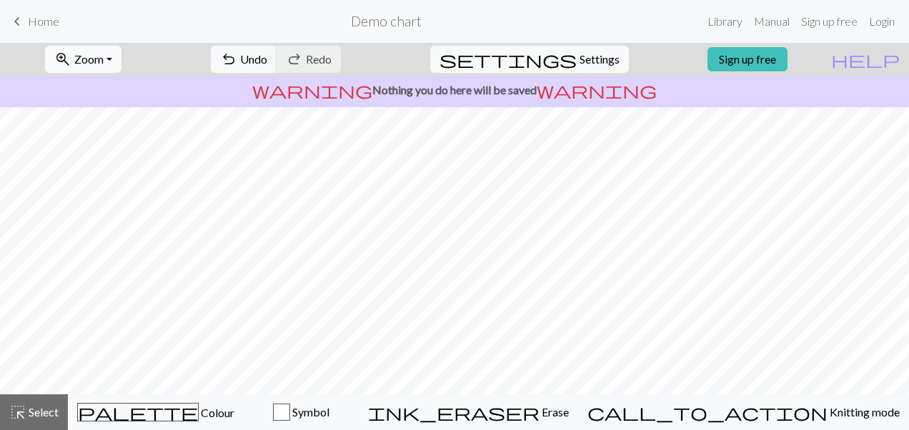
click at [113, 69] on button "zoom_in Zoom Zoom" at bounding box center [83, 59] width 76 height 27
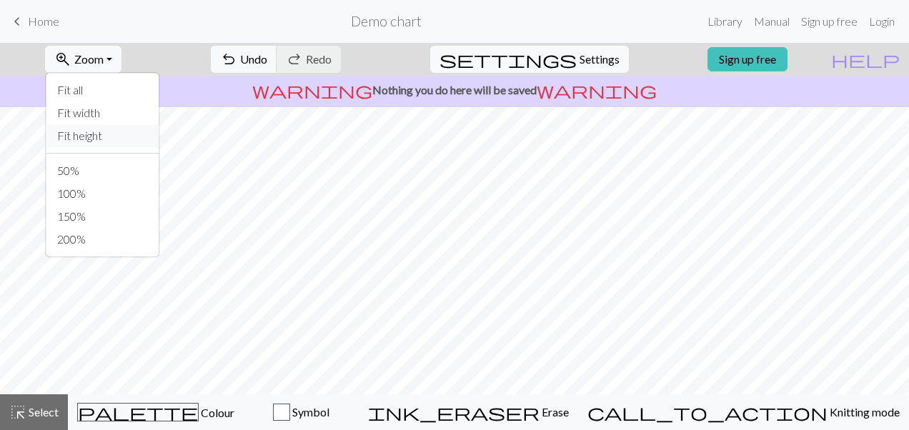
click at [130, 135] on button "Fit height" at bounding box center [102, 135] width 113 height 23
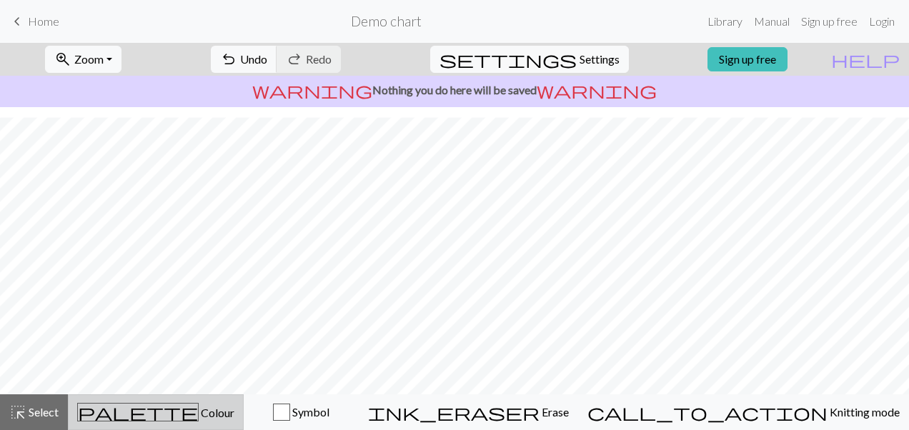
click at [149, 414] on span "palette" at bounding box center [138, 412] width 120 height 20
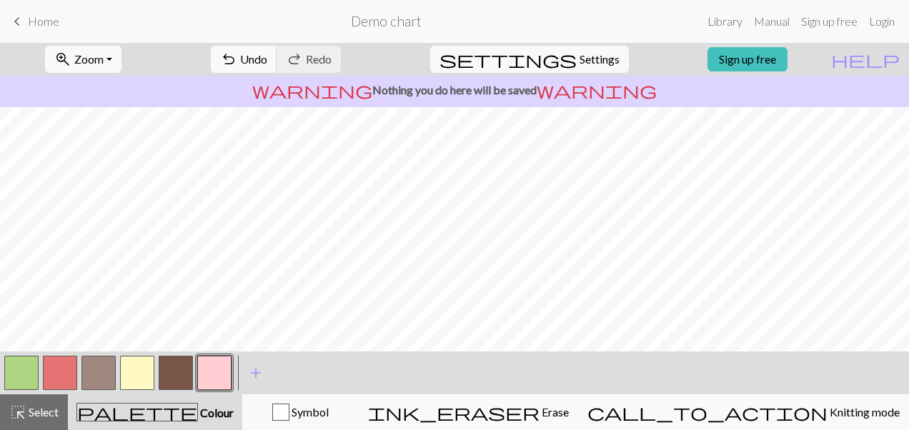
scroll to position [202, 0]
click at [26, 383] on button "button" at bounding box center [21, 373] width 34 height 34
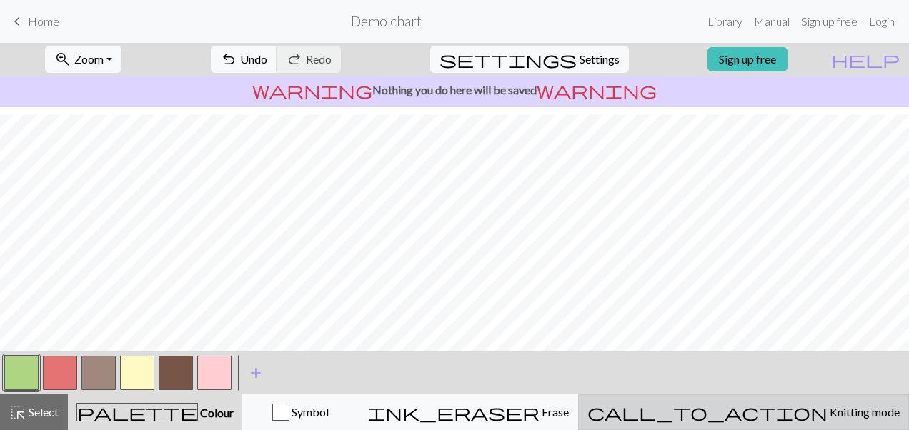
click at [802, 401] on button "call_to_action Knitting mode Knitting mode" at bounding box center [743, 413] width 331 height 36
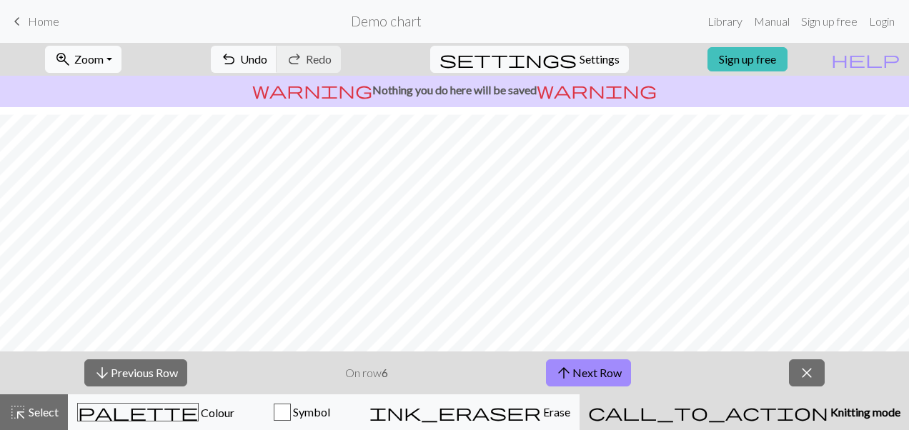
click at [122, 66] on button "zoom_in Zoom Zoom" at bounding box center [83, 59] width 76 height 27
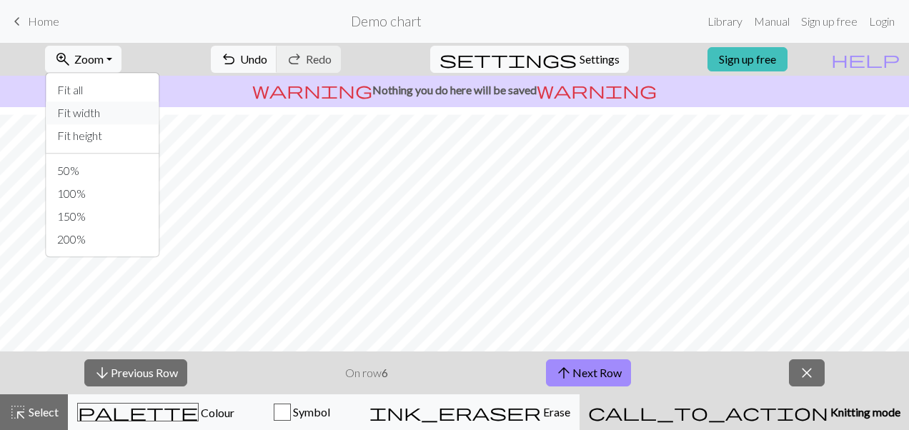
click at [136, 119] on button "Fit width" at bounding box center [102, 112] width 113 height 23
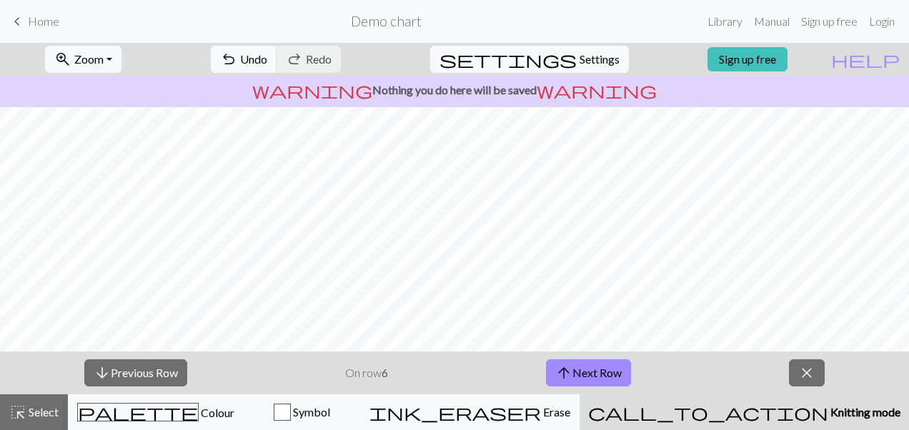
scroll to position [1201, 0]
click at [804, 366] on span "close" at bounding box center [806, 373] width 17 height 20
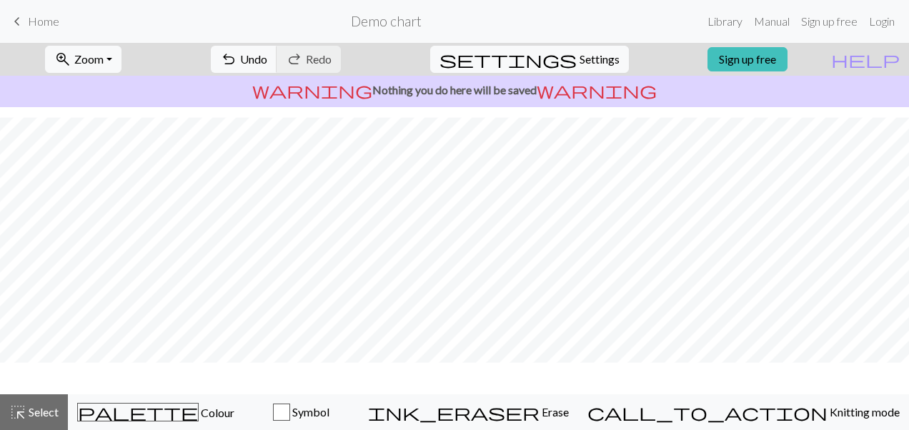
scroll to position [1169, 0]
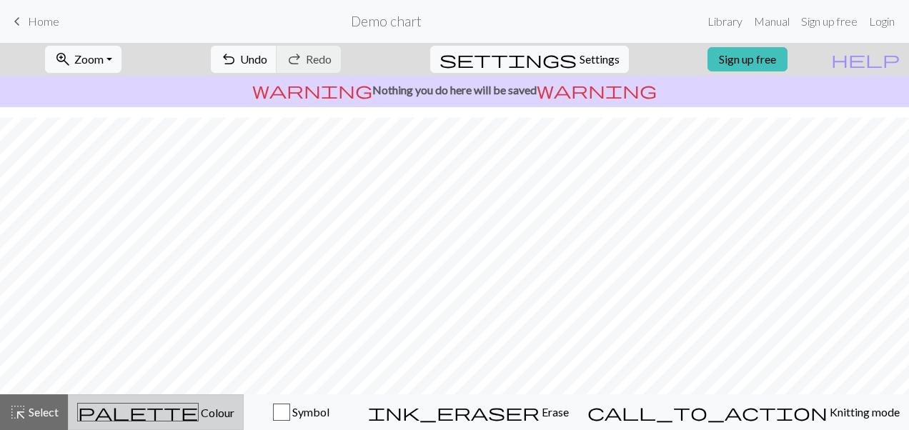
click at [199, 418] on span "Colour" at bounding box center [217, 413] width 36 height 14
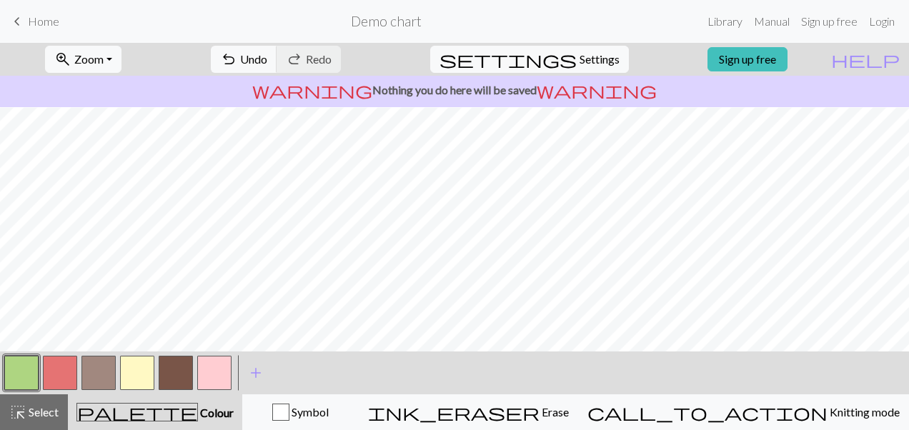
click at [99, 377] on button "button" at bounding box center [98, 373] width 34 height 34
click at [104, 62] on span "Zoom" at bounding box center [88, 59] width 29 height 14
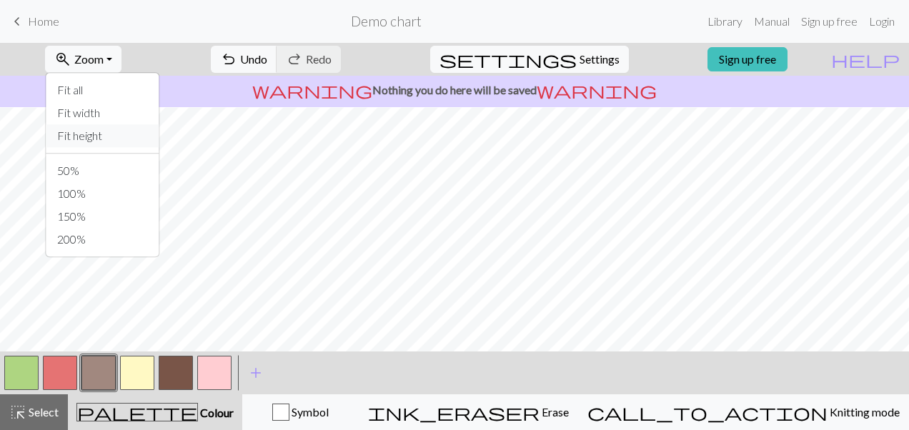
click at [125, 134] on button "Fit height" at bounding box center [102, 135] width 113 height 23
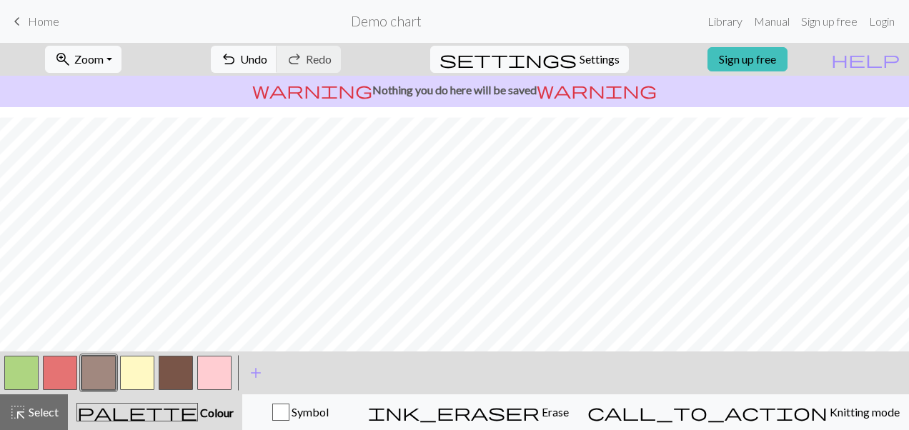
scroll to position [202, 0]
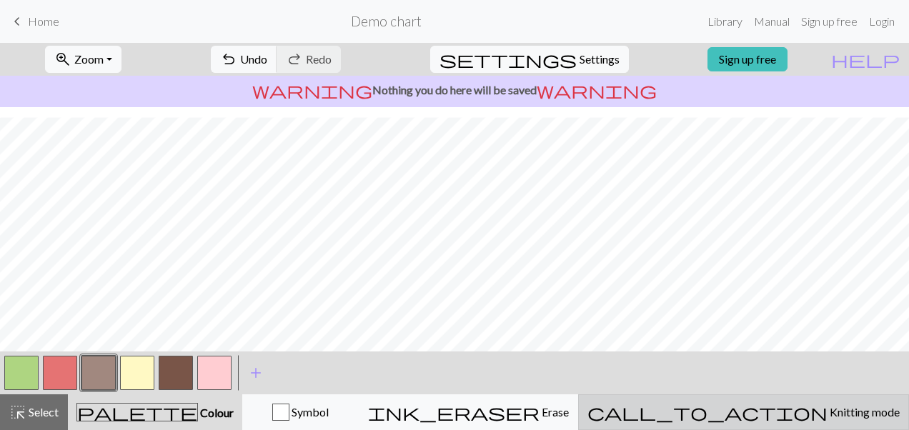
click at [787, 422] on button "call_to_action Knitting mode Knitting mode" at bounding box center [743, 413] width 331 height 36
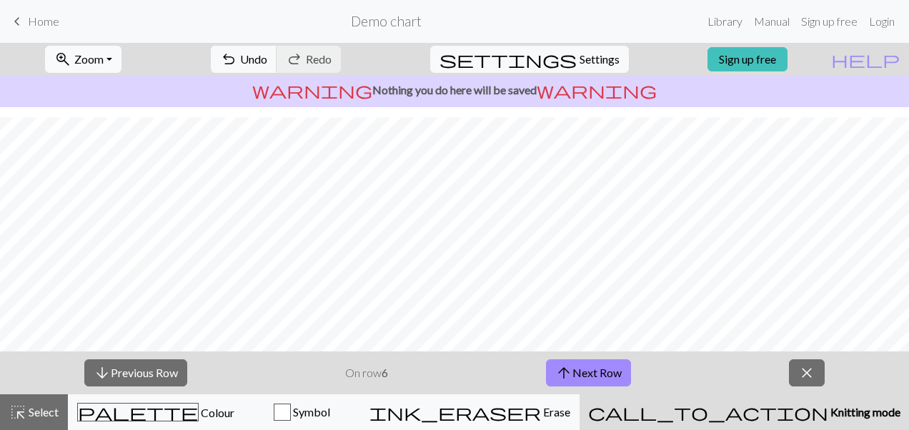
click at [122, 61] on button "zoom_in Zoom Zoom" at bounding box center [83, 59] width 76 height 27
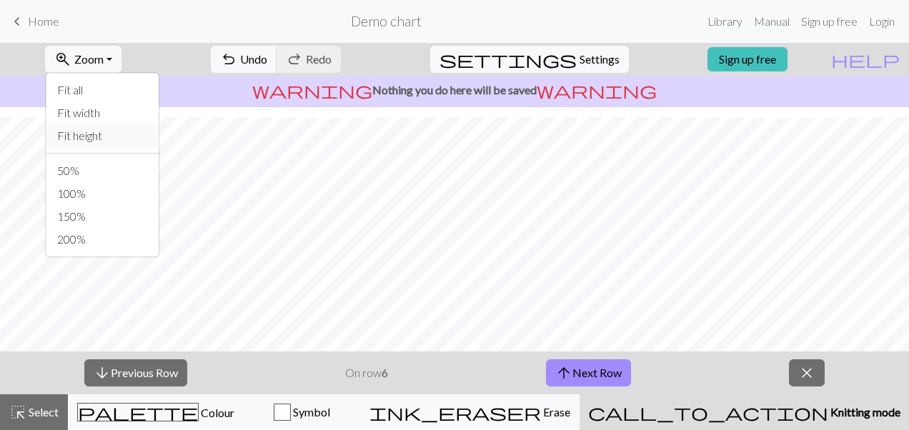
click at [149, 127] on button "Fit height" at bounding box center [102, 135] width 113 height 23
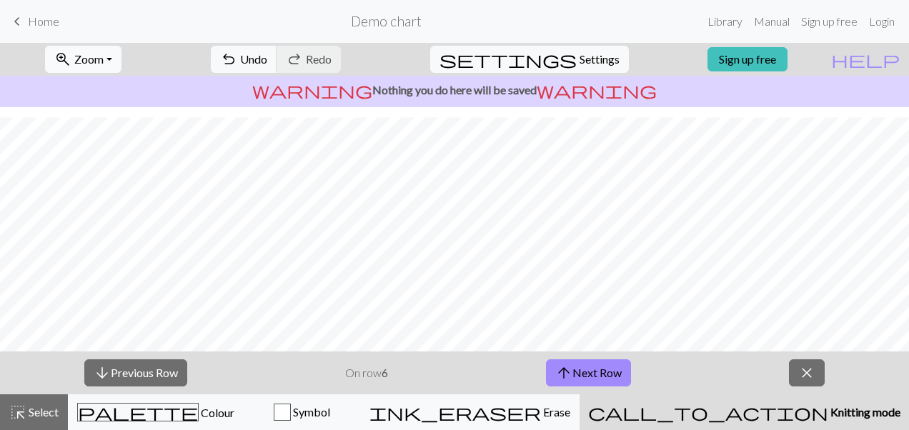
click at [110, 66] on button "zoom_in Zoom Zoom" at bounding box center [83, 59] width 76 height 27
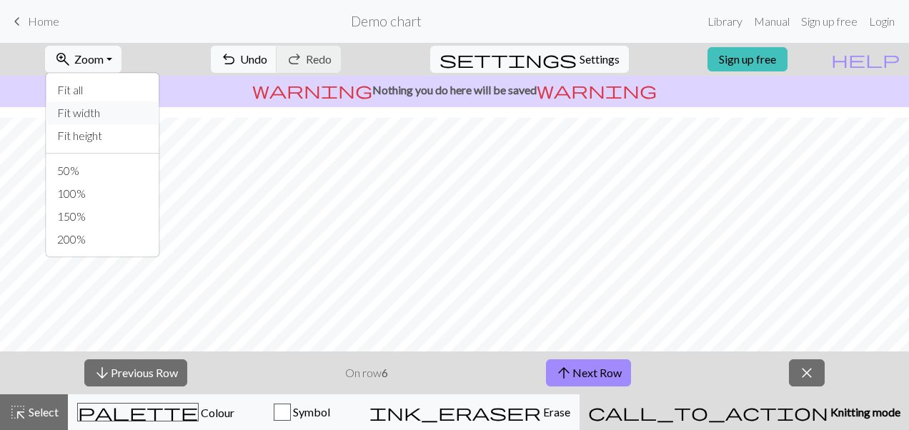
click at [120, 110] on button "Fit width" at bounding box center [102, 112] width 113 height 23
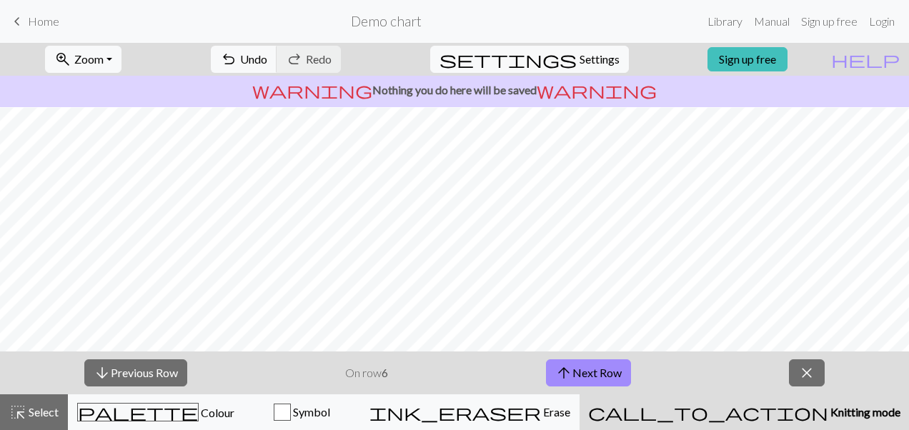
scroll to position [1174, 0]
click at [600, 363] on button "arrow_upward Next Row" at bounding box center [588, 373] width 85 height 27
click at [807, 369] on span "close" at bounding box center [806, 373] width 17 height 20
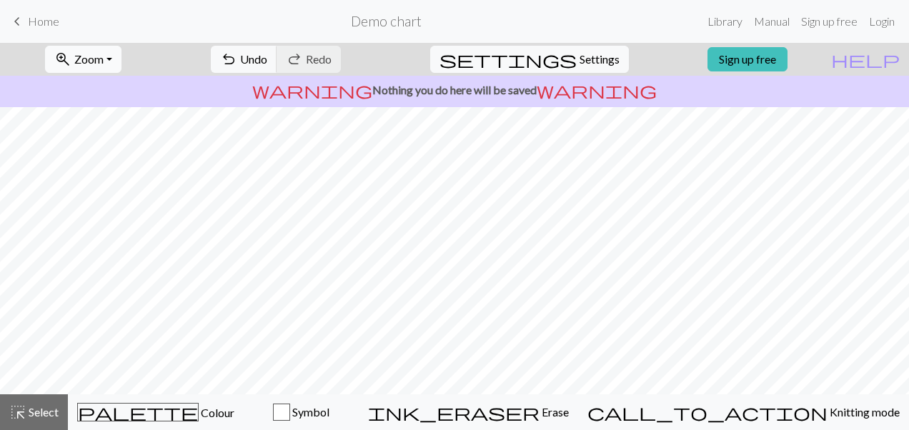
click at [104, 54] on span "Zoom" at bounding box center [88, 59] width 29 height 14
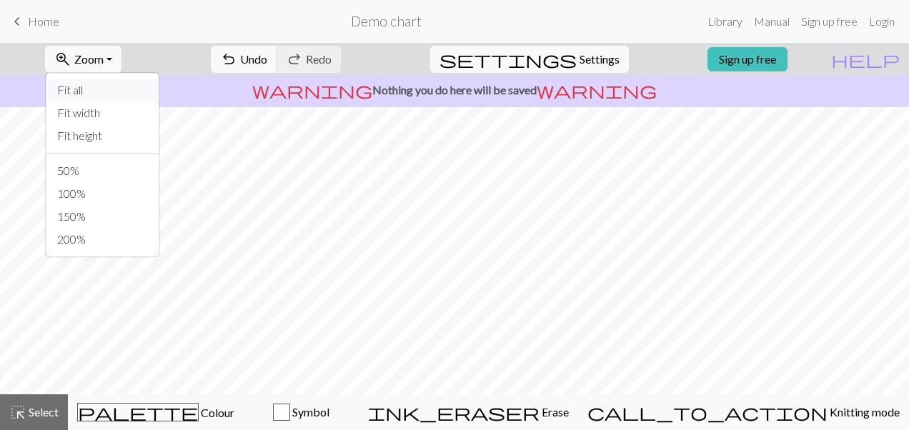
click at [112, 93] on button "Fit all" at bounding box center [102, 90] width 113 height 23
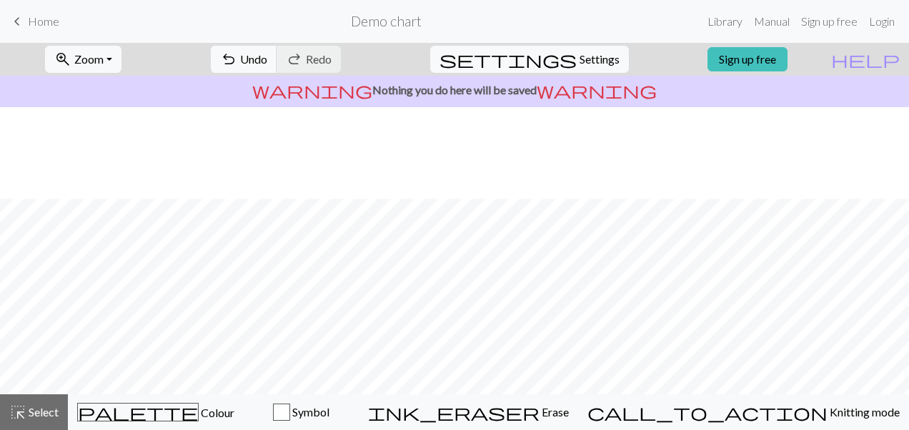
scroll to position [159, 0]
